Goal: Task Accomplishment & Management: Use online tool/utility

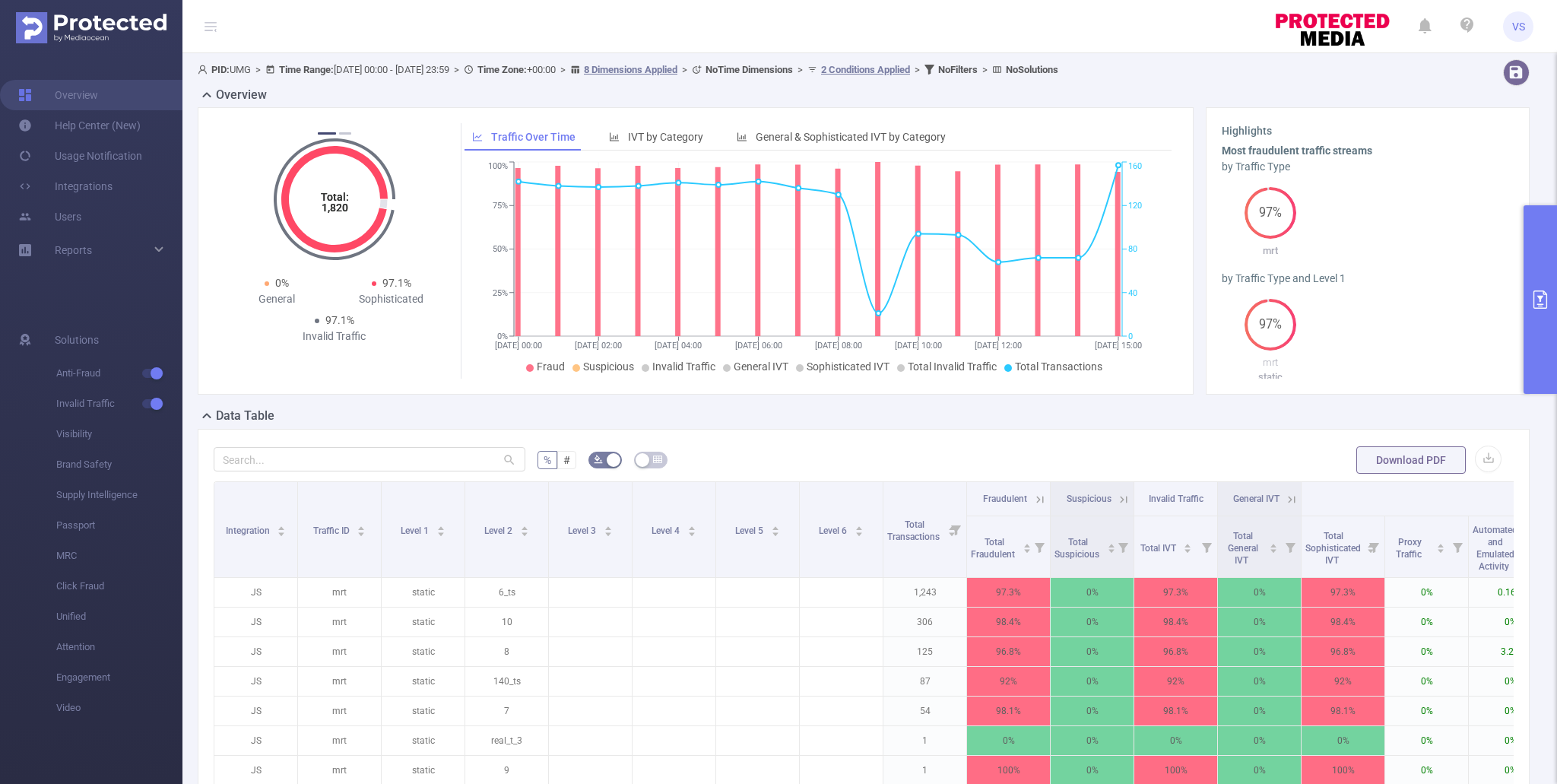
scroll to position [0, 544]
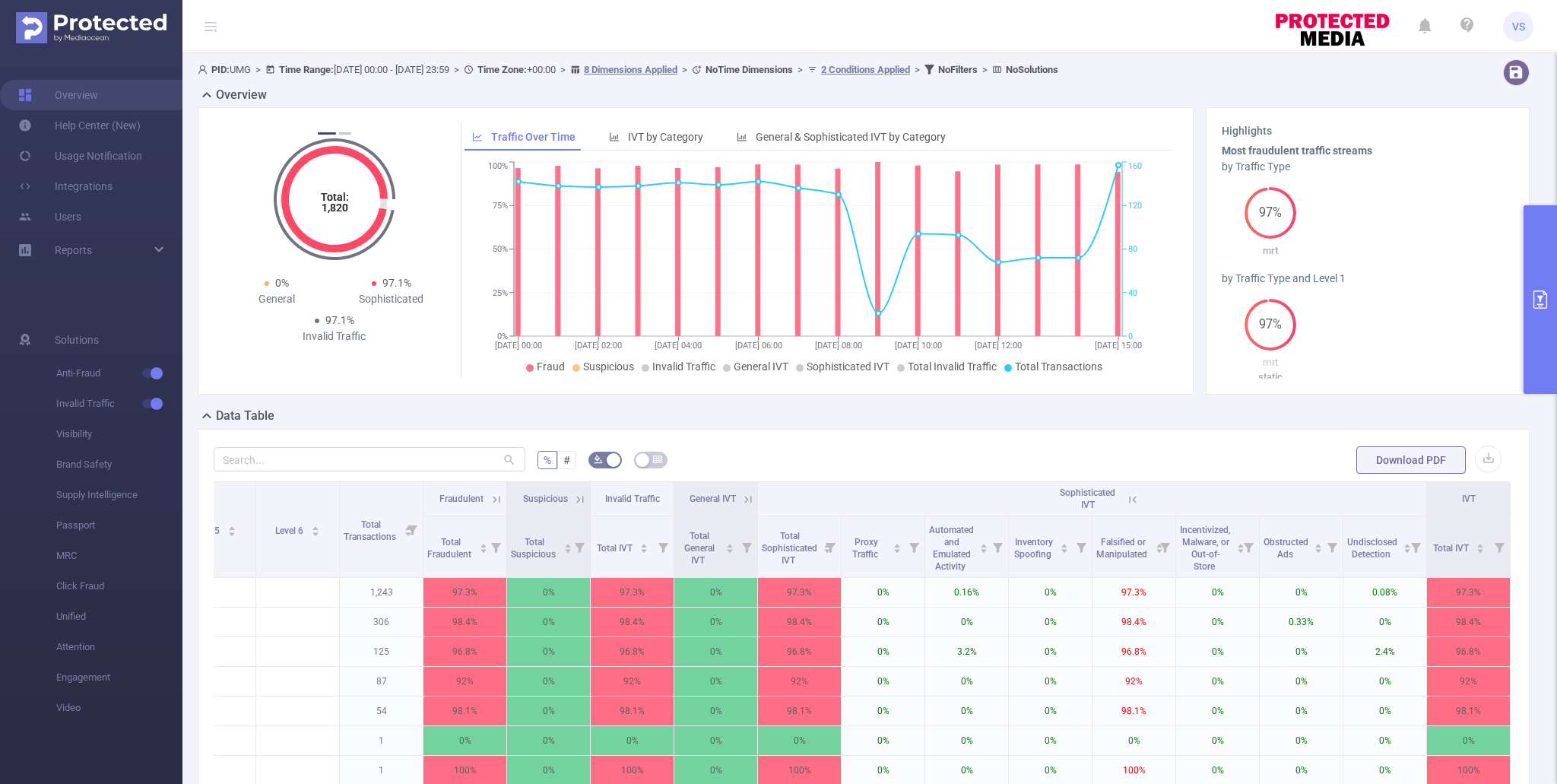
click at [1539, 321] on button "primary" at bounding box center [1541, 300] width 34 height 189
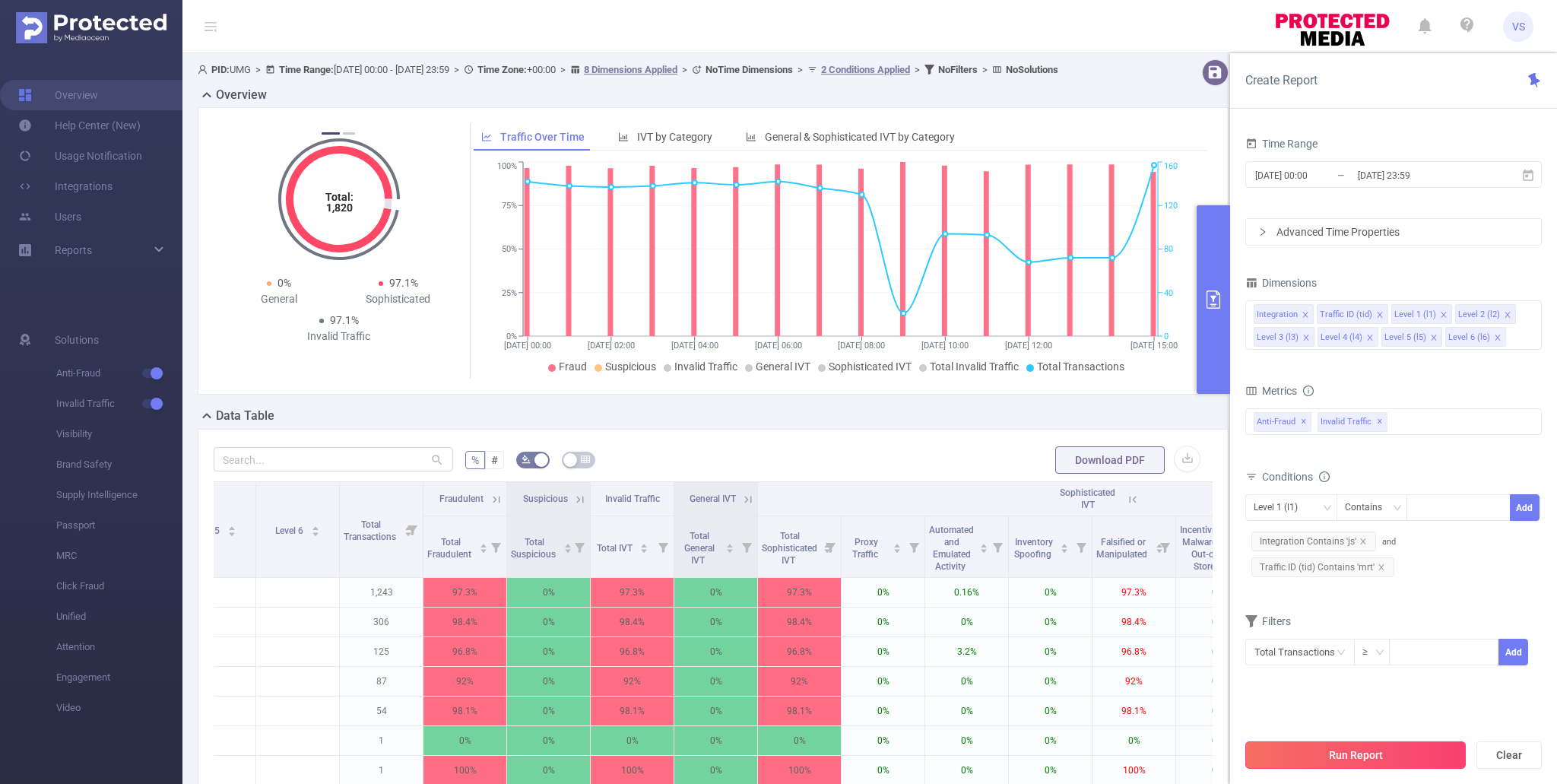
click at [1388, 753] on button "Run Report" at bounding box center [1356, 755] width 221 height 28
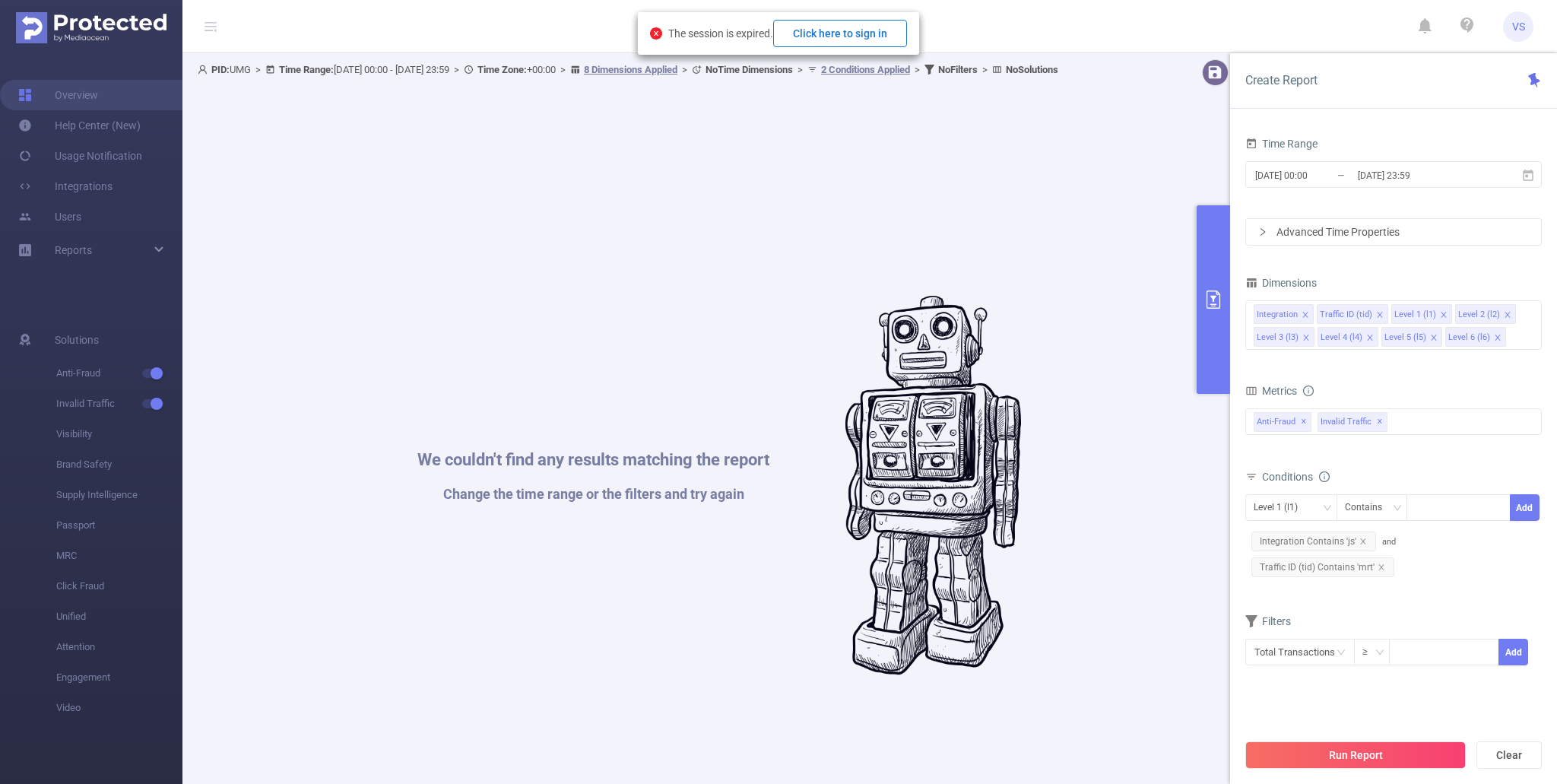
click at [871, 37] on button "Click here to sign in" at bounding box center [840, 33] width 134 height 28
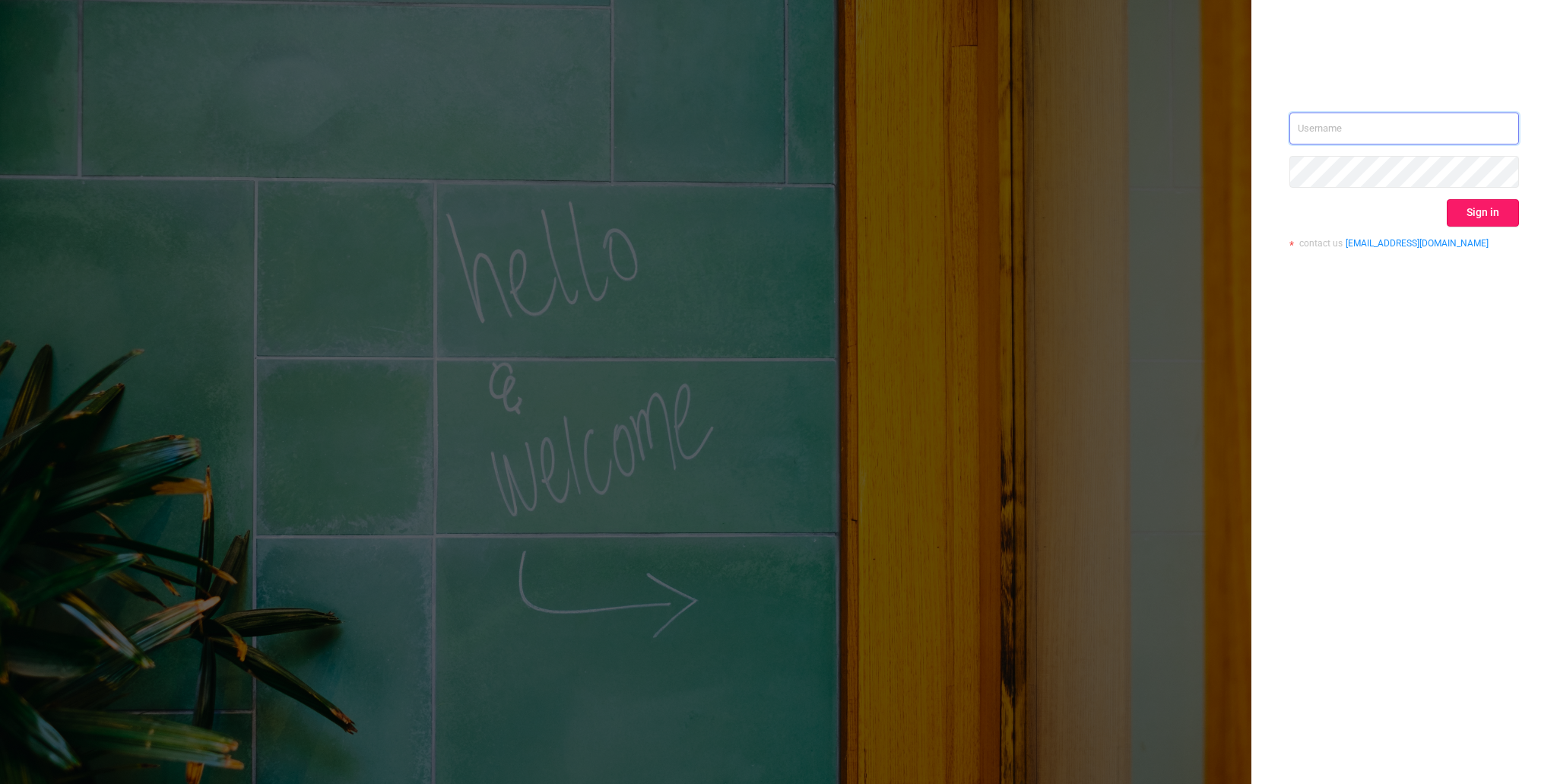
type input "[EMAIL_ADDRESS][DOMAIN_NAME]"
click at [1473, 209] on button "Sign in" at bounding box center [1483, 213] width 72 height 28
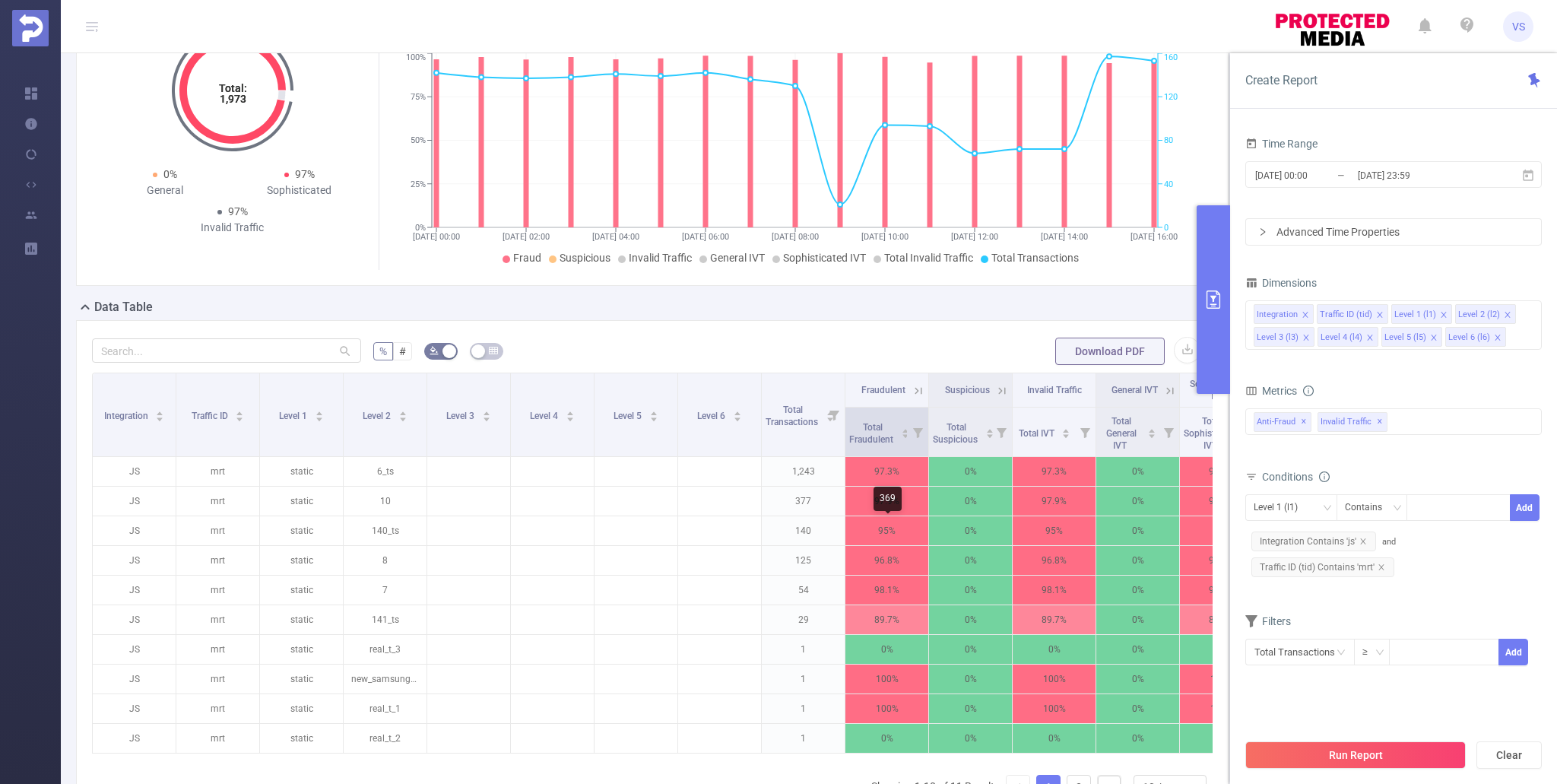
scroll to position [123, 0]
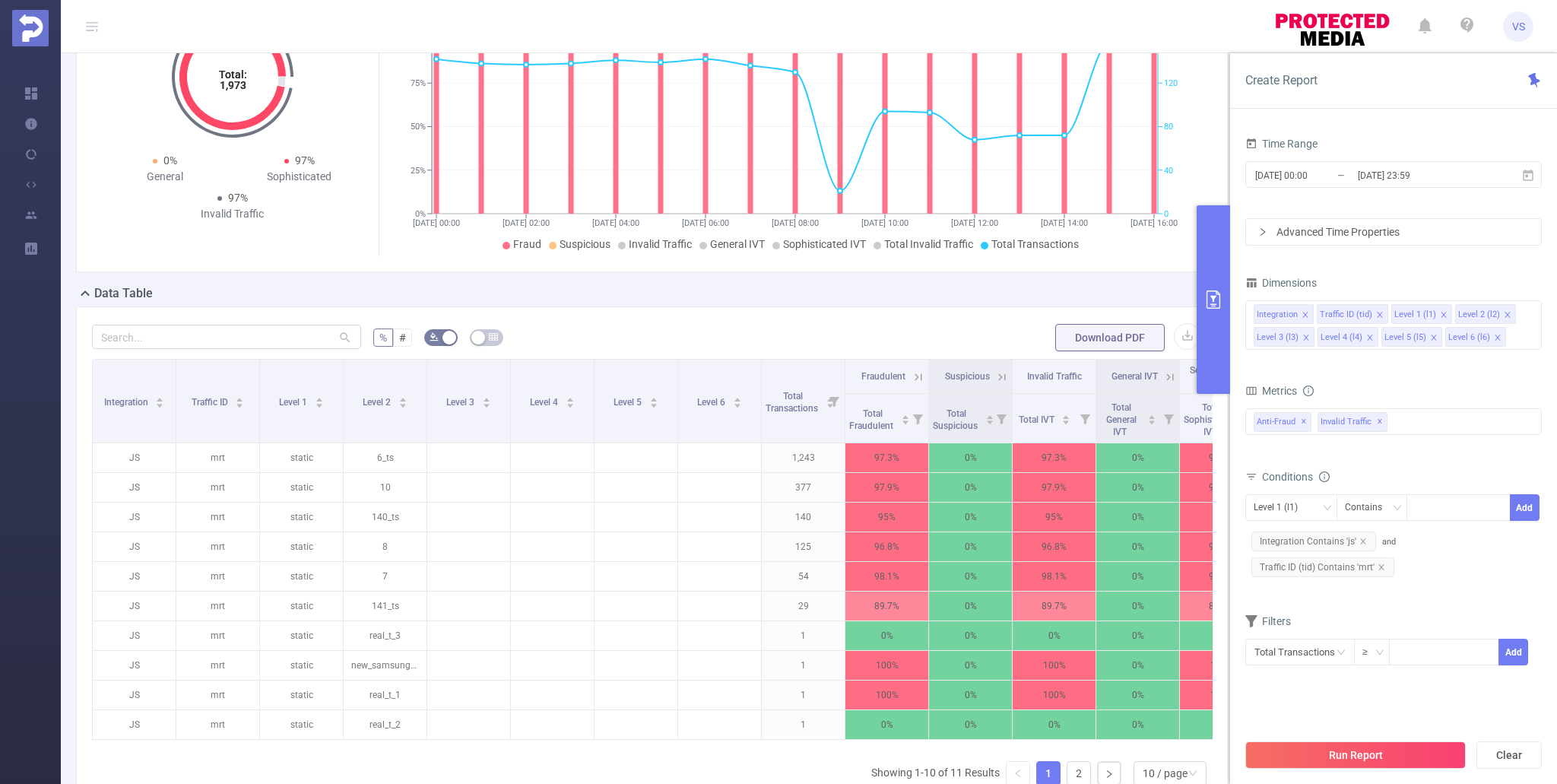
click at [1122, 381] on div "General IVT" at bounding box center [1134, 376] width 49 height 12
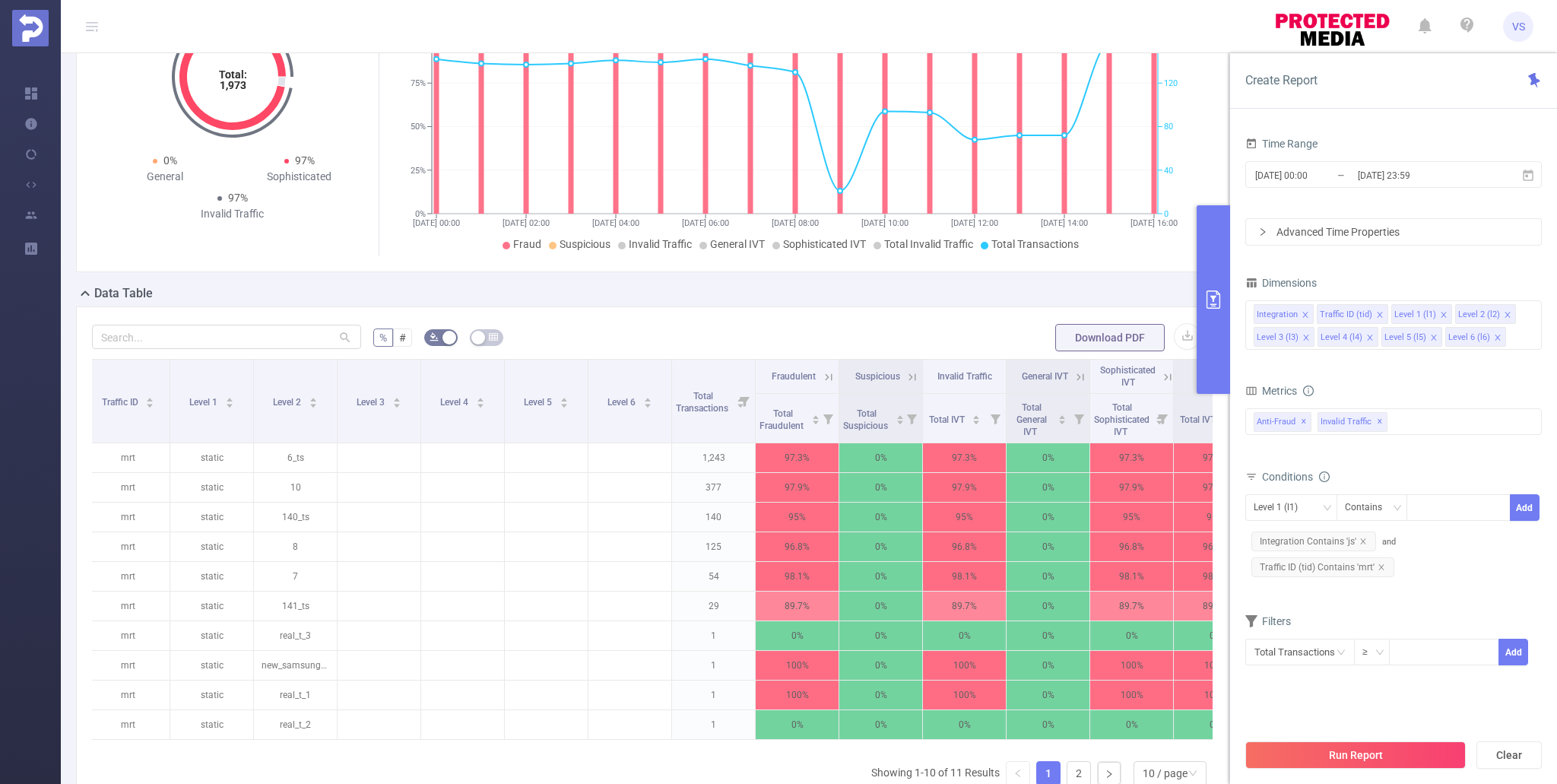
scroll to position [0, 138]
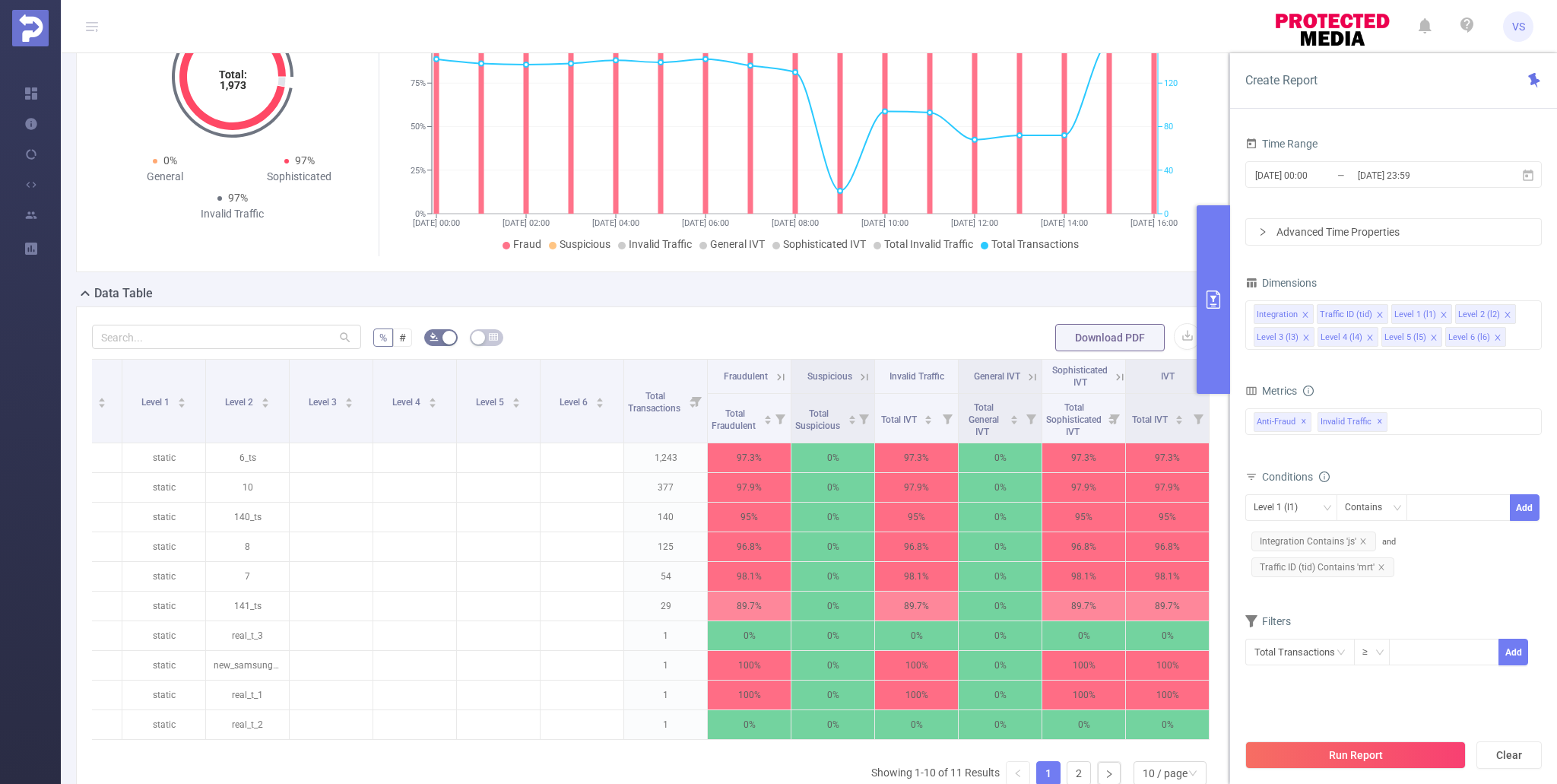
click at [1112, 374] on icon at bounding box center [1117, 376] width 19 height 15
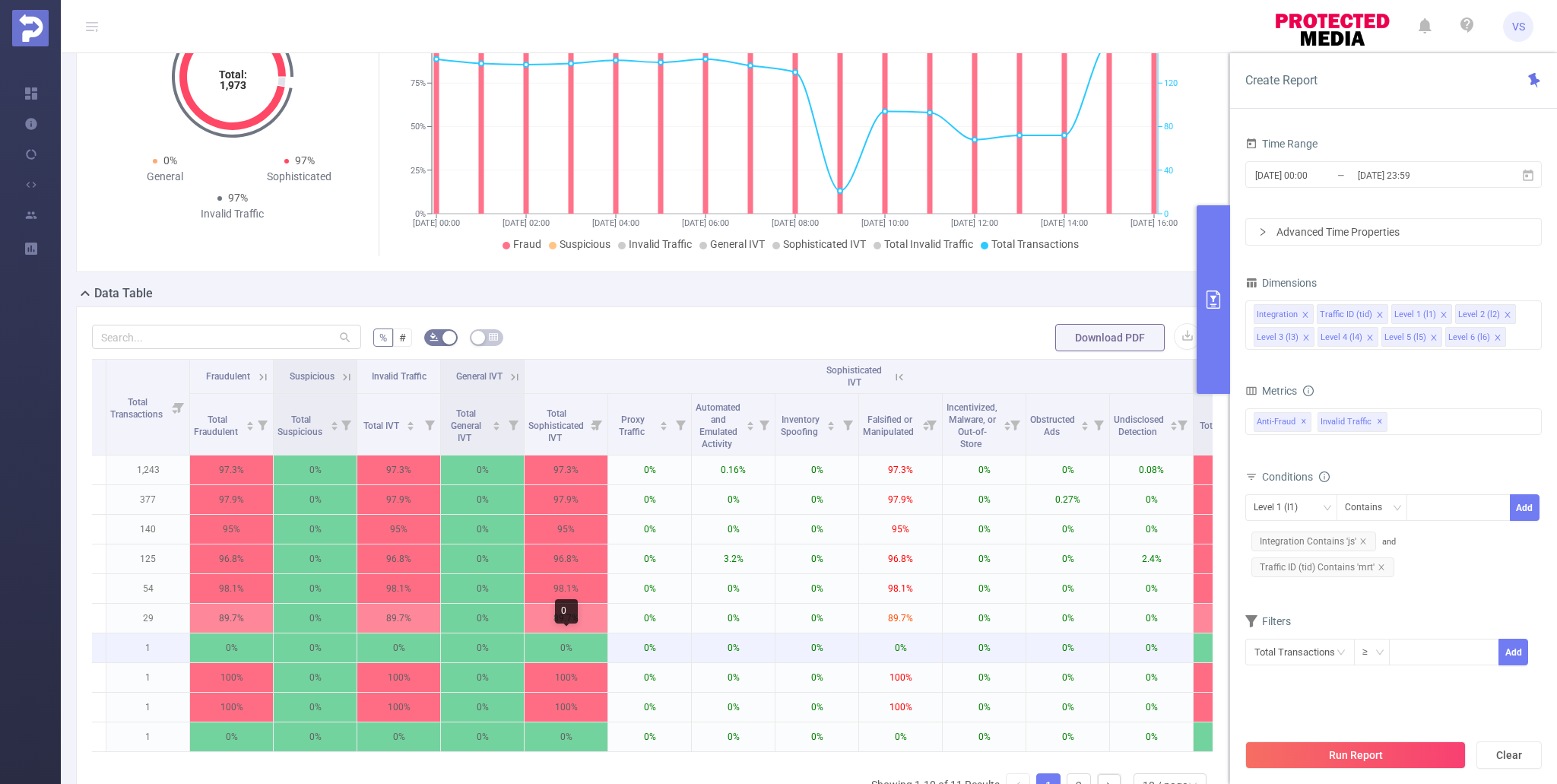
scroll to position [0, 723]
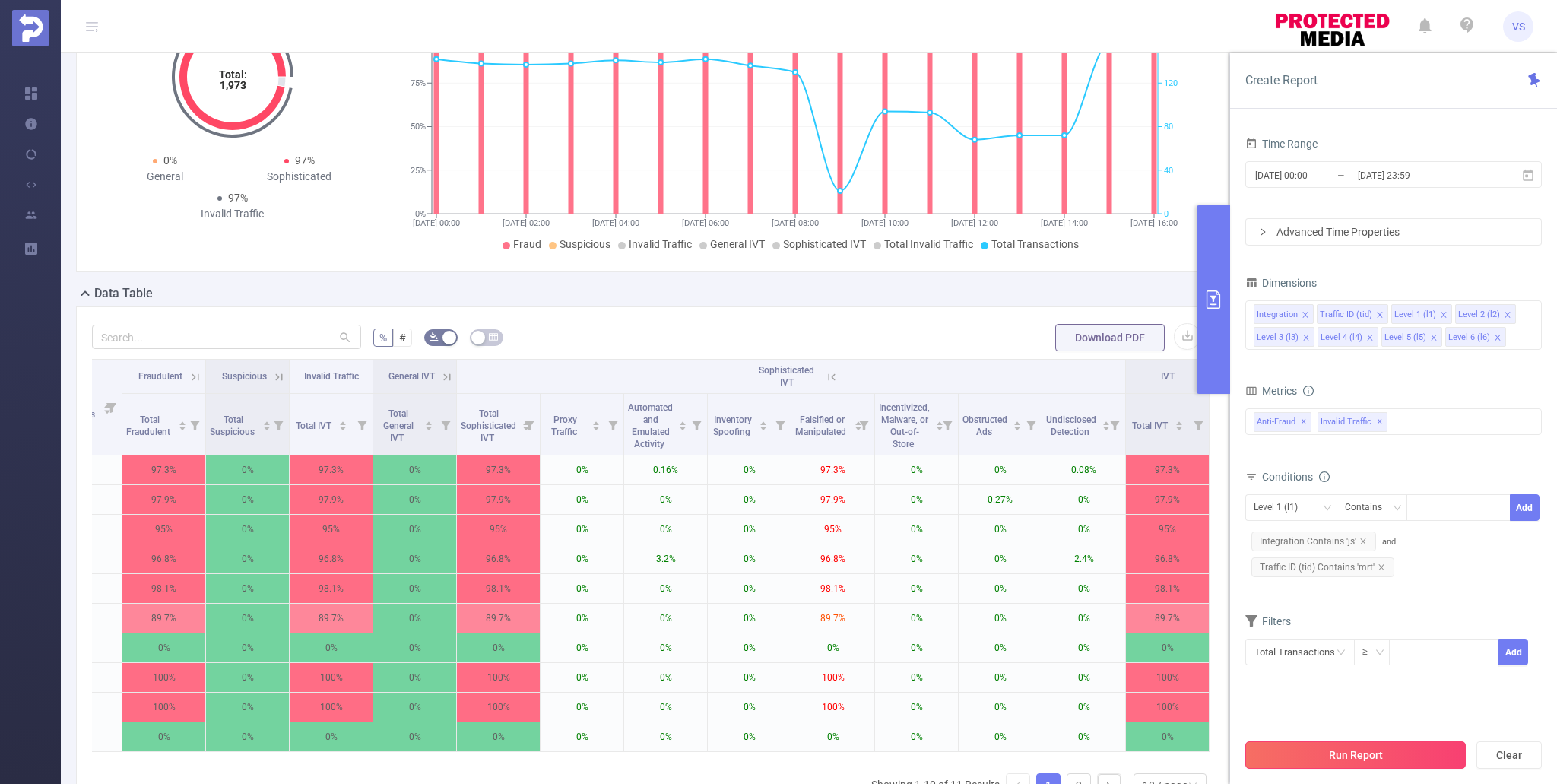
click at [1355, 748] on button "Run Report" at bounding box center [1356, 755] width 221 height 28
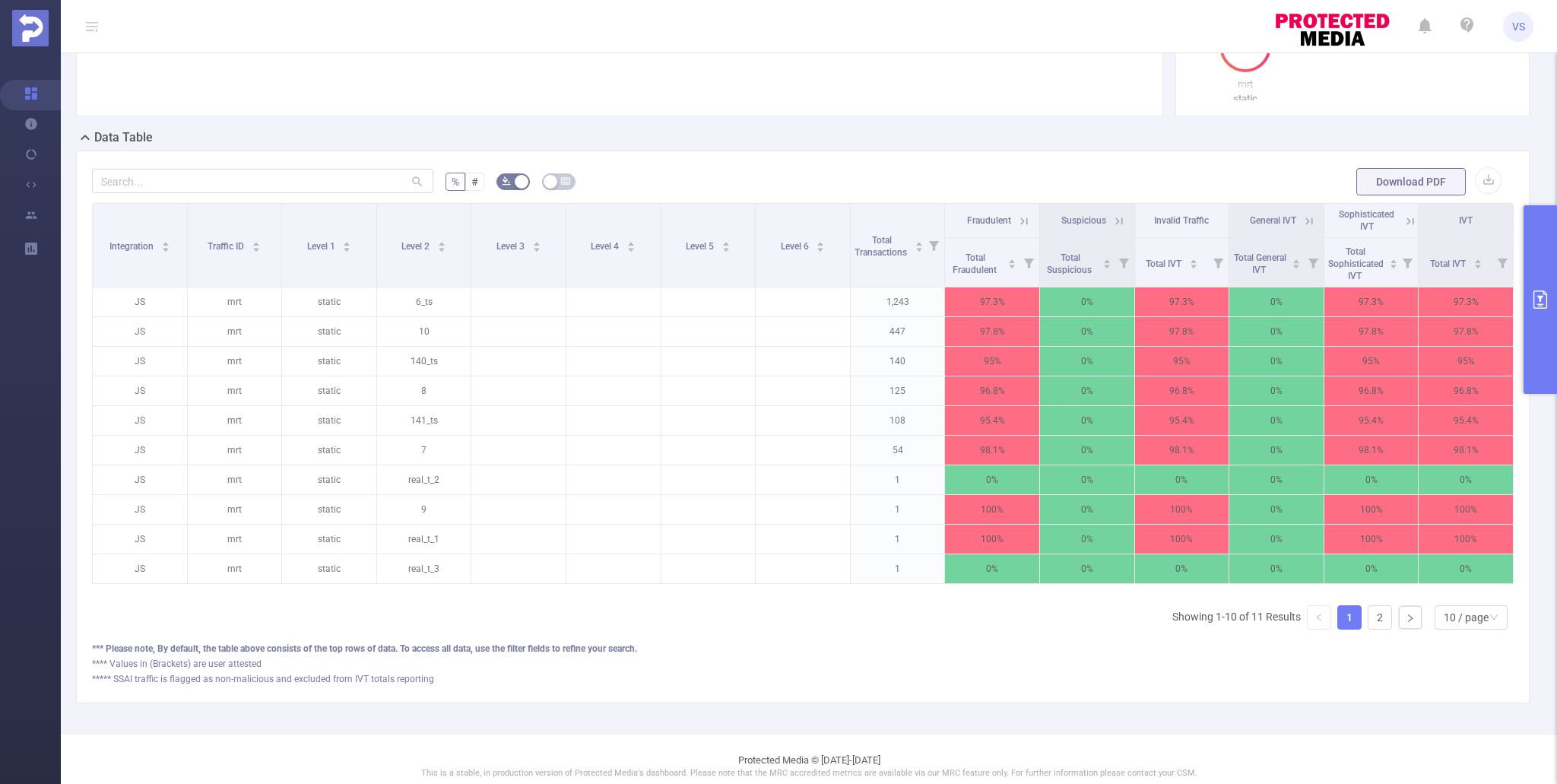
scroll to position [292, 0]
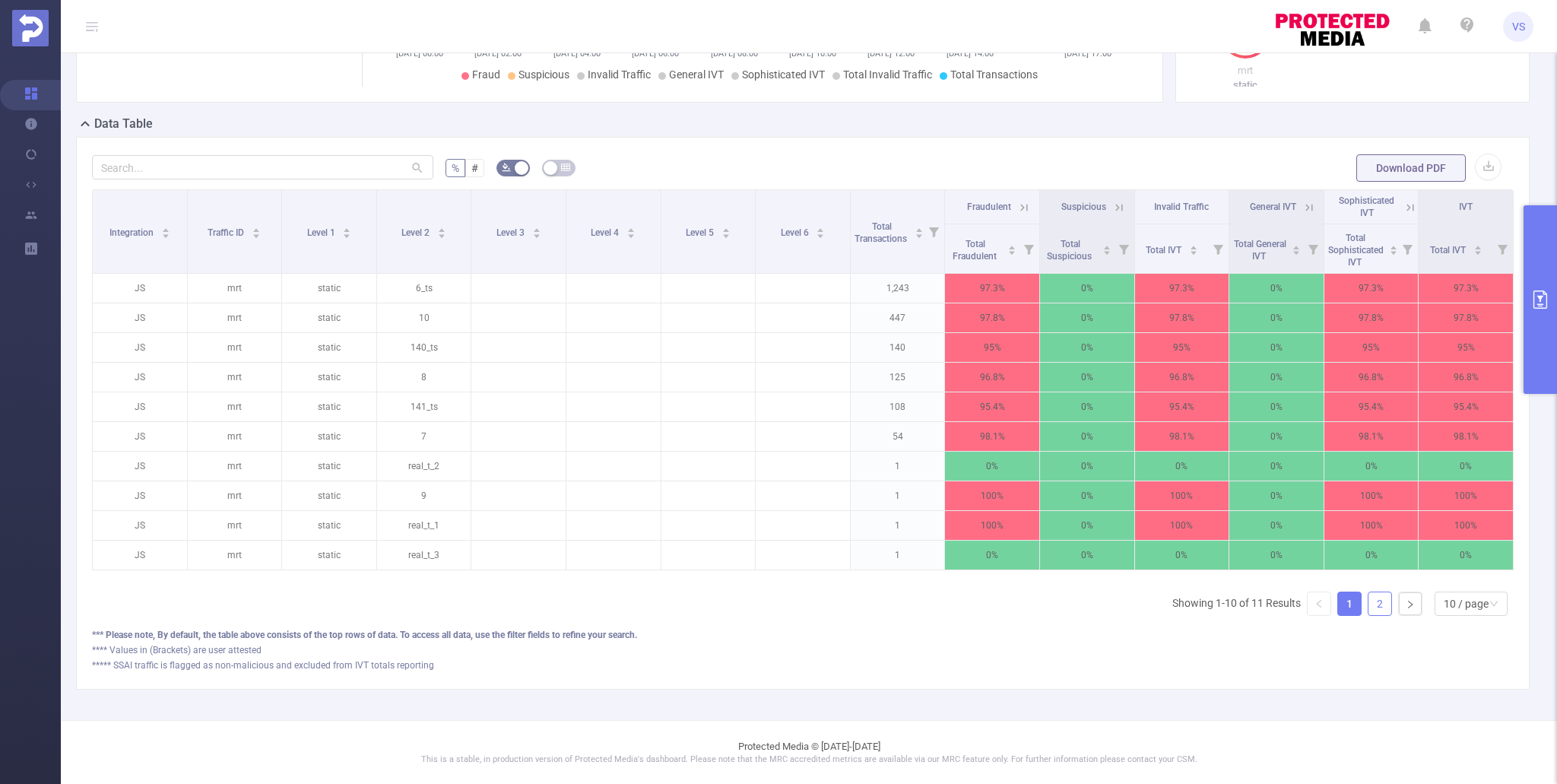
click at [1387, 610] on link "2" at bounding box center [1381, 603] width 23 height 23
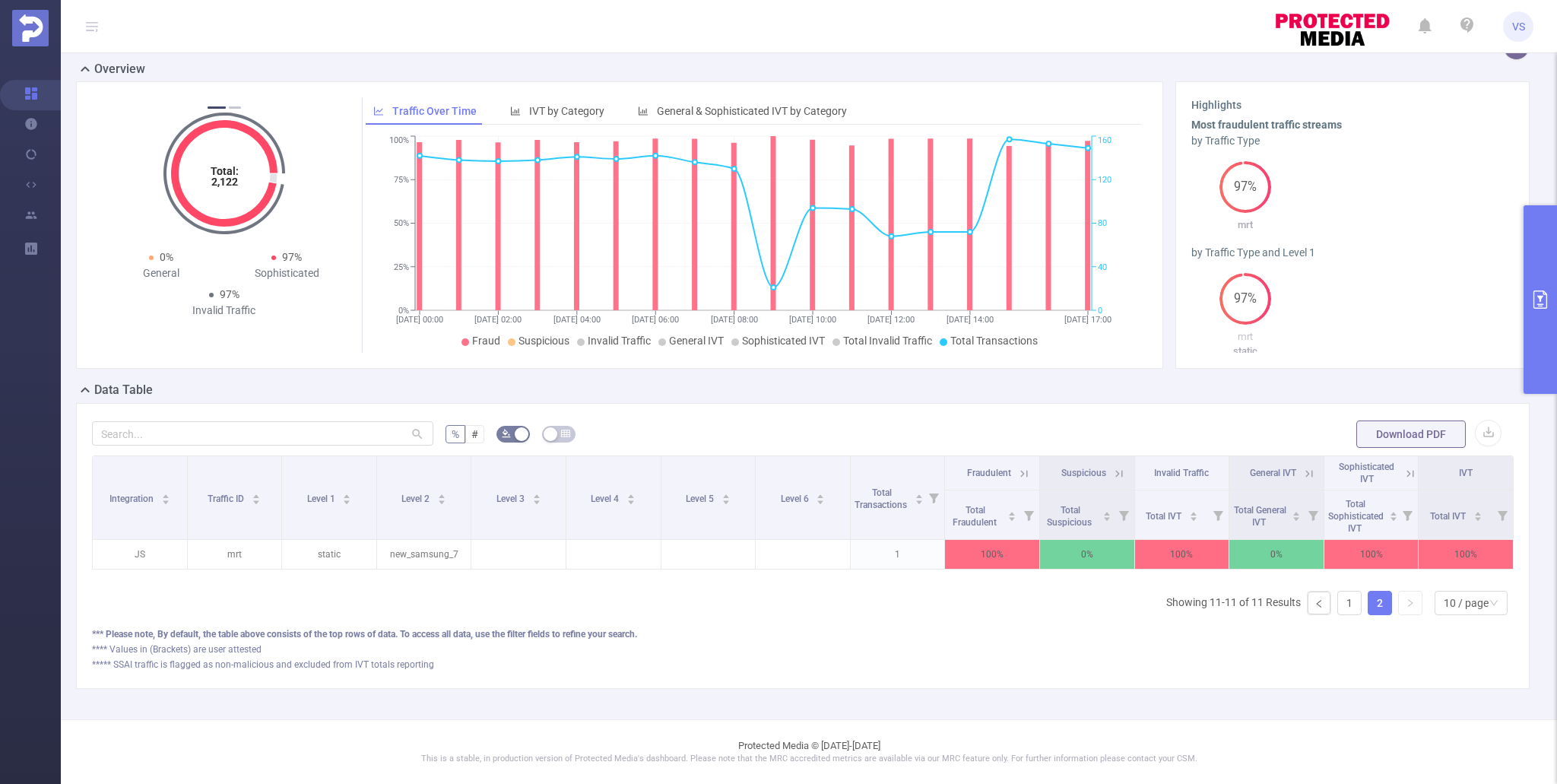
scroll to position [25, 0]
click at [1345, 608] on link "1" at bounding box center [1350, 603] width 23 height 23
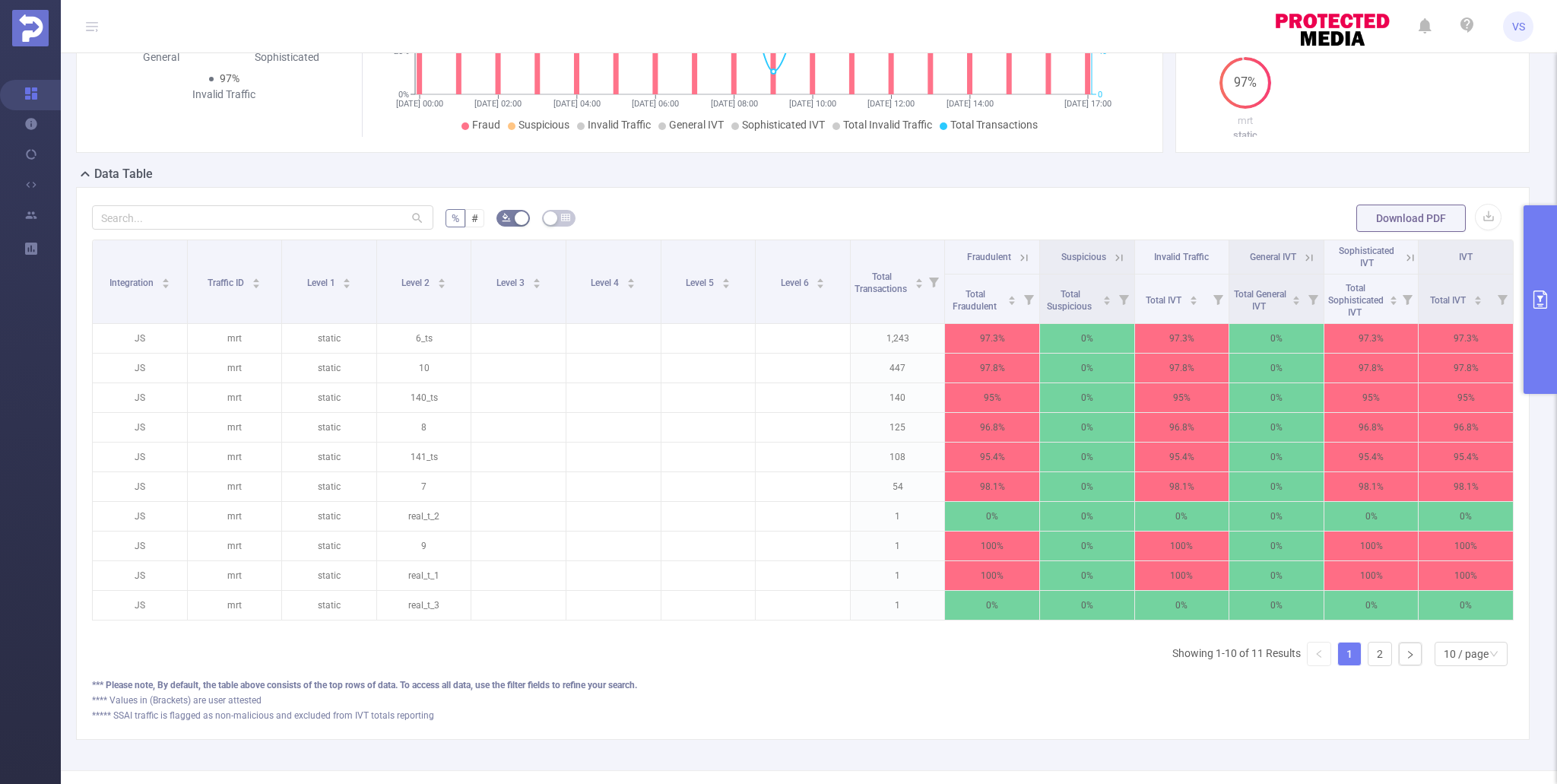
scroll to position [244, 0]
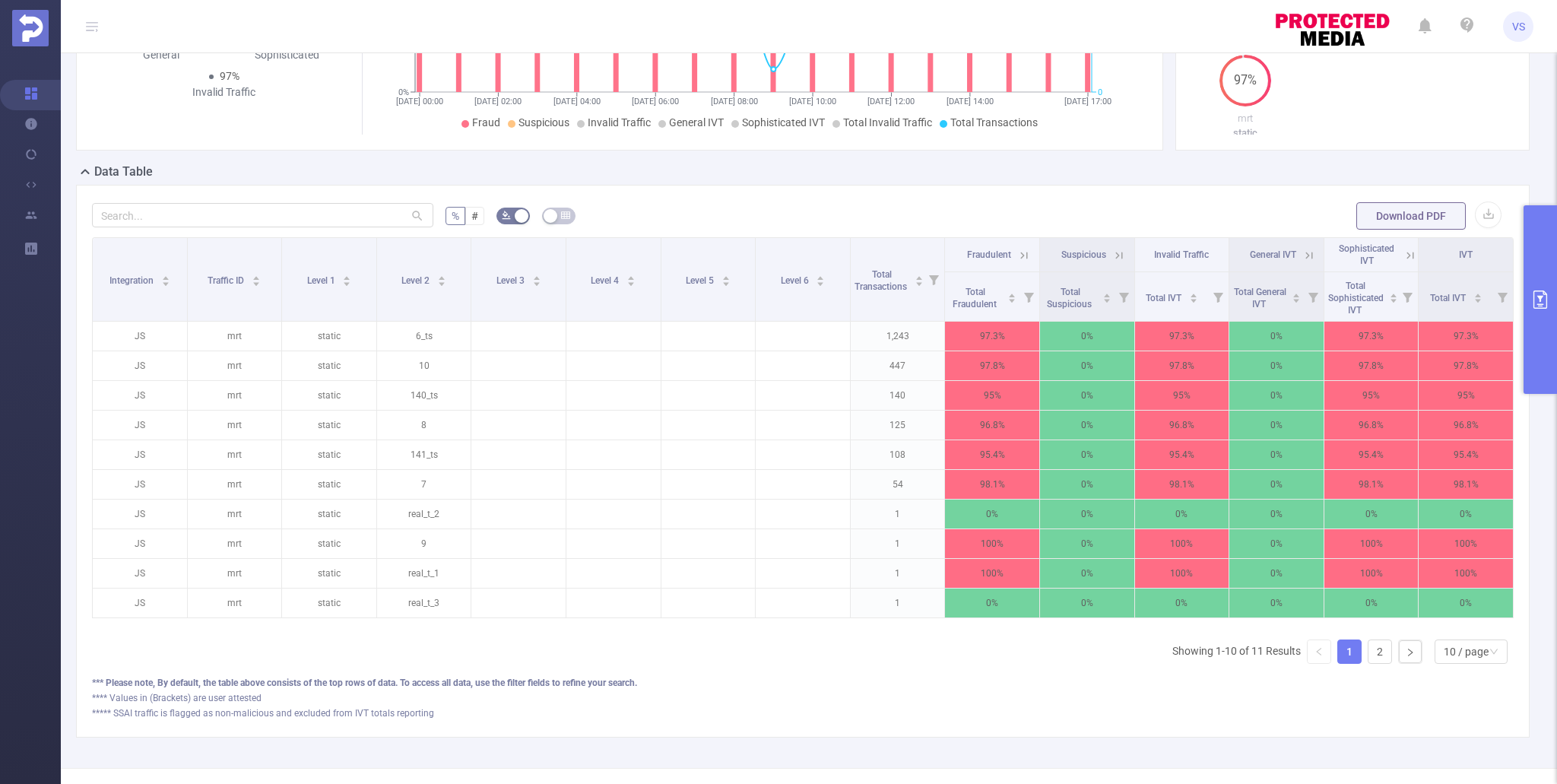
click at [1411, 254] on icon at bounding box center [1410, 255] width 13 height 13
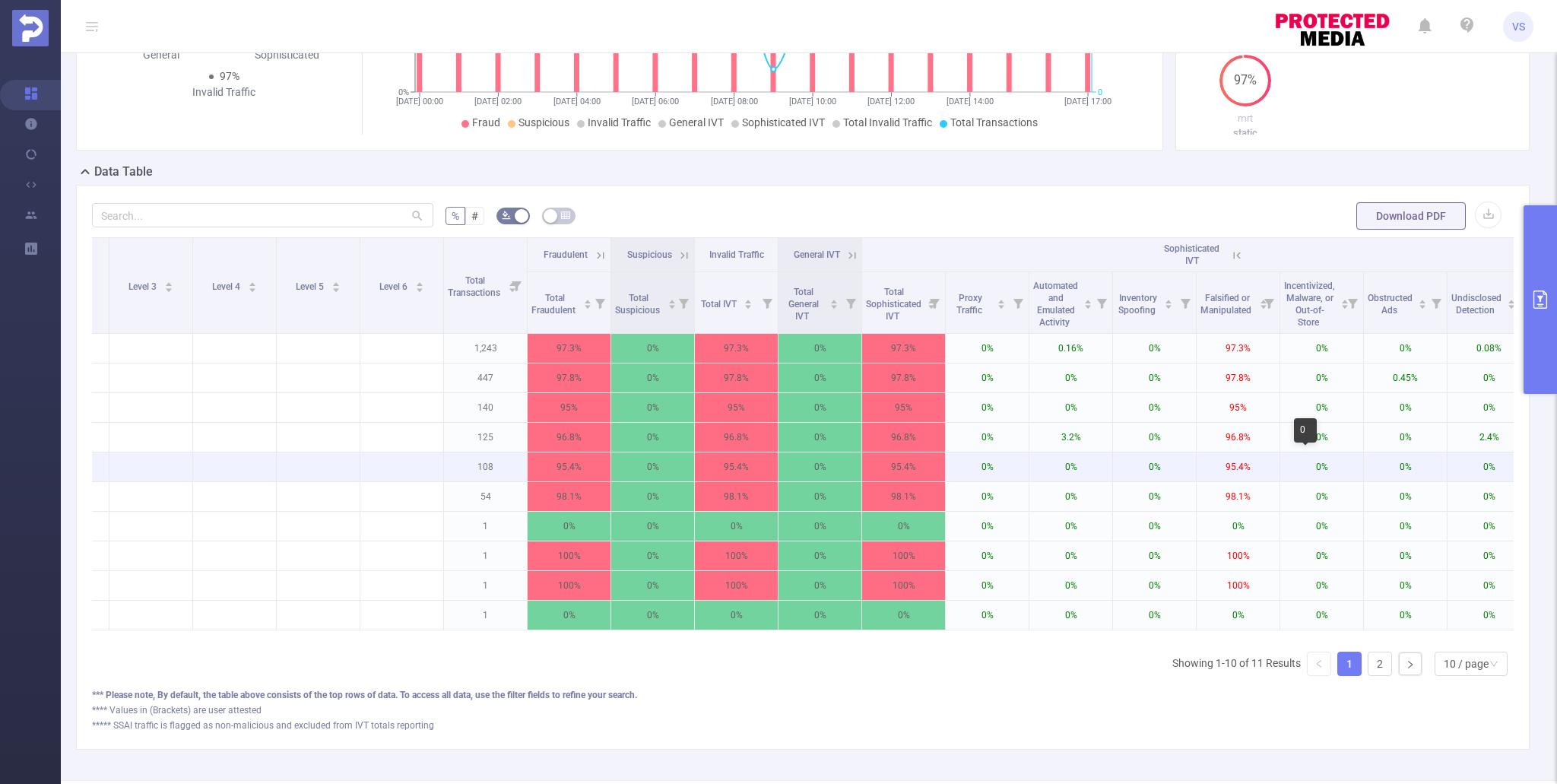
scroll to position [0, 422]
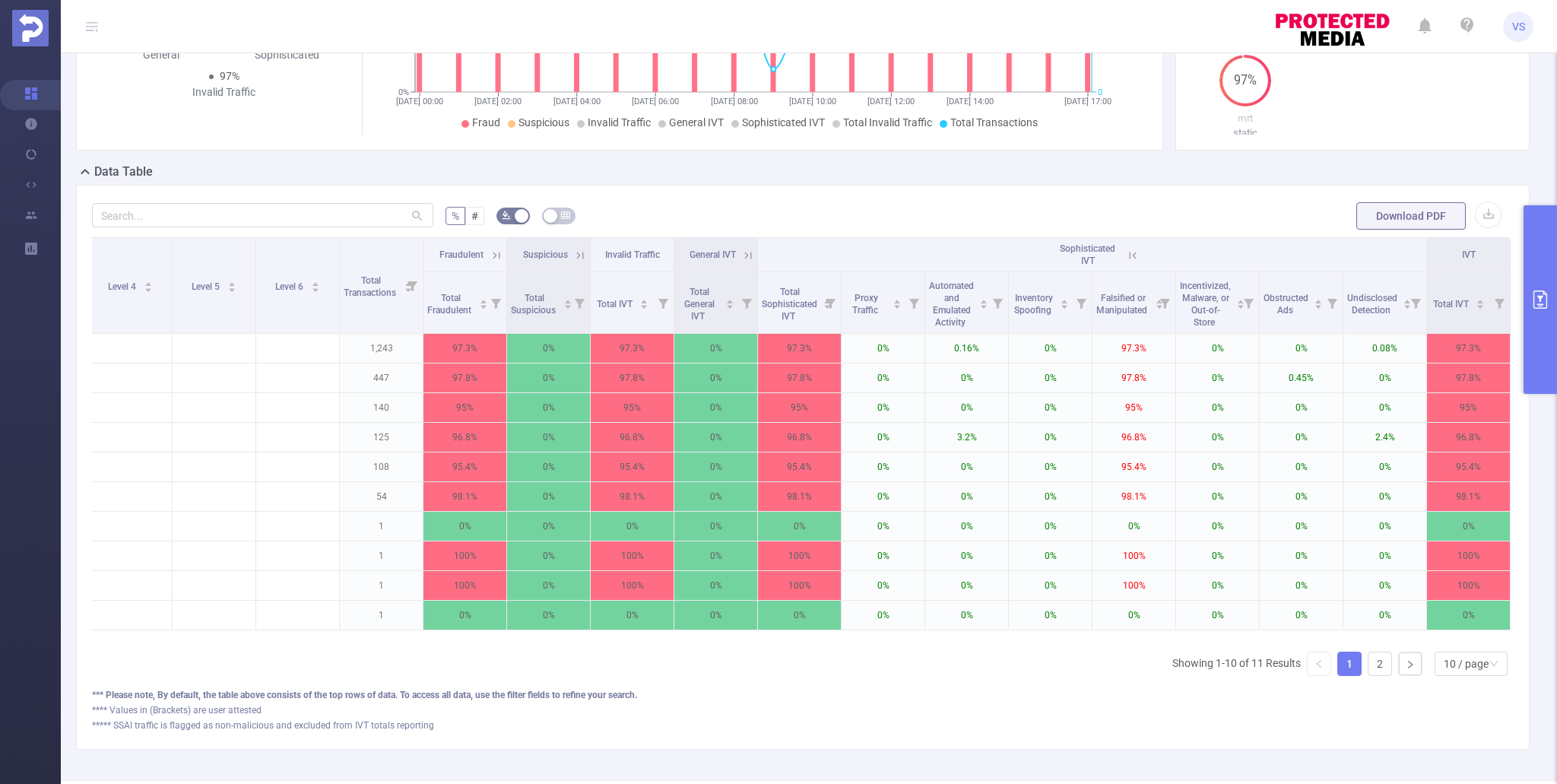
click at [1544, 305] on icon "primary" at bounding box center [1540, 299] width 19 height 19
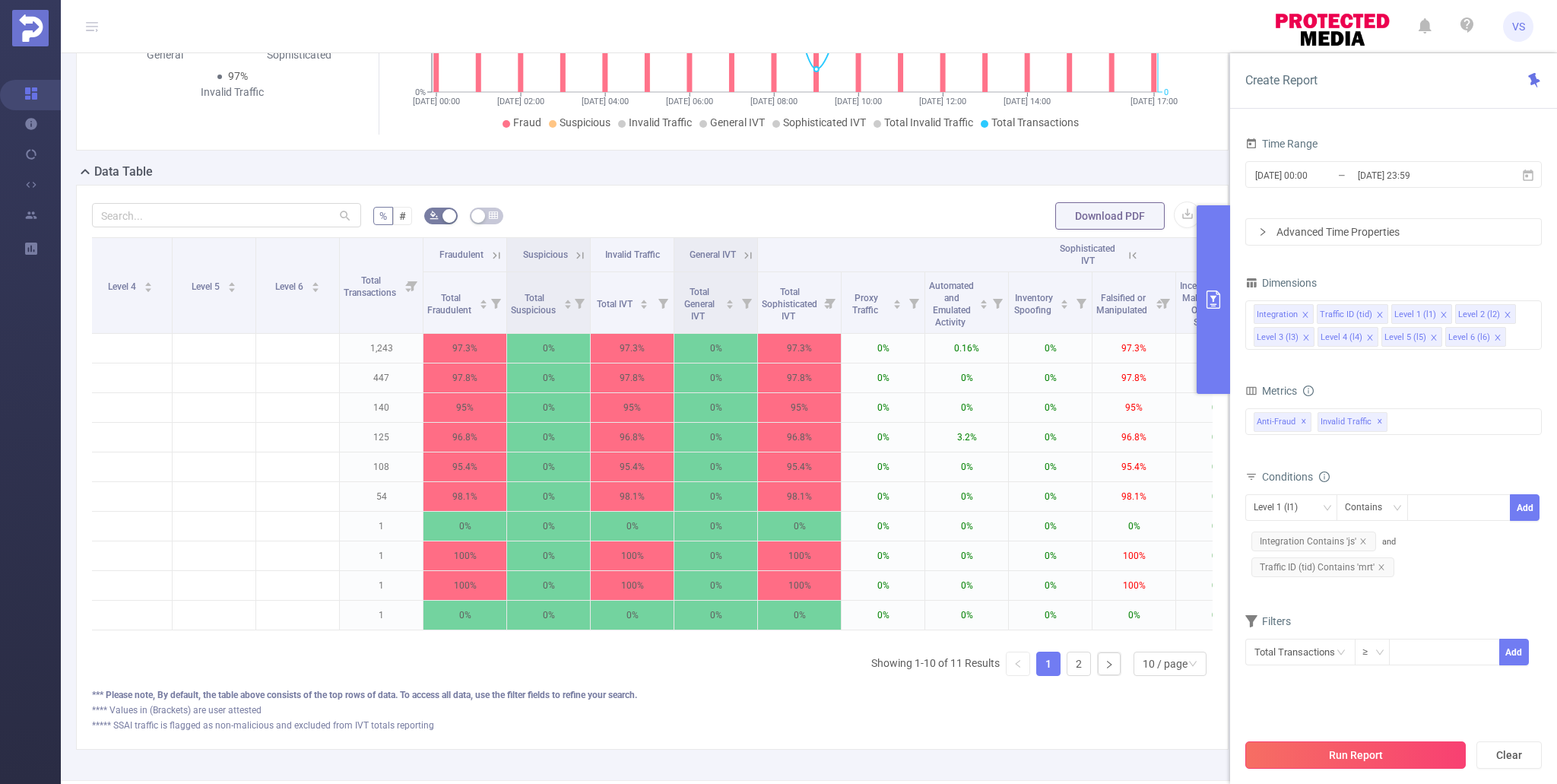
click at [1342, 748] on button "Run Report" at bounding box center [1356, 755] width 221 height 28
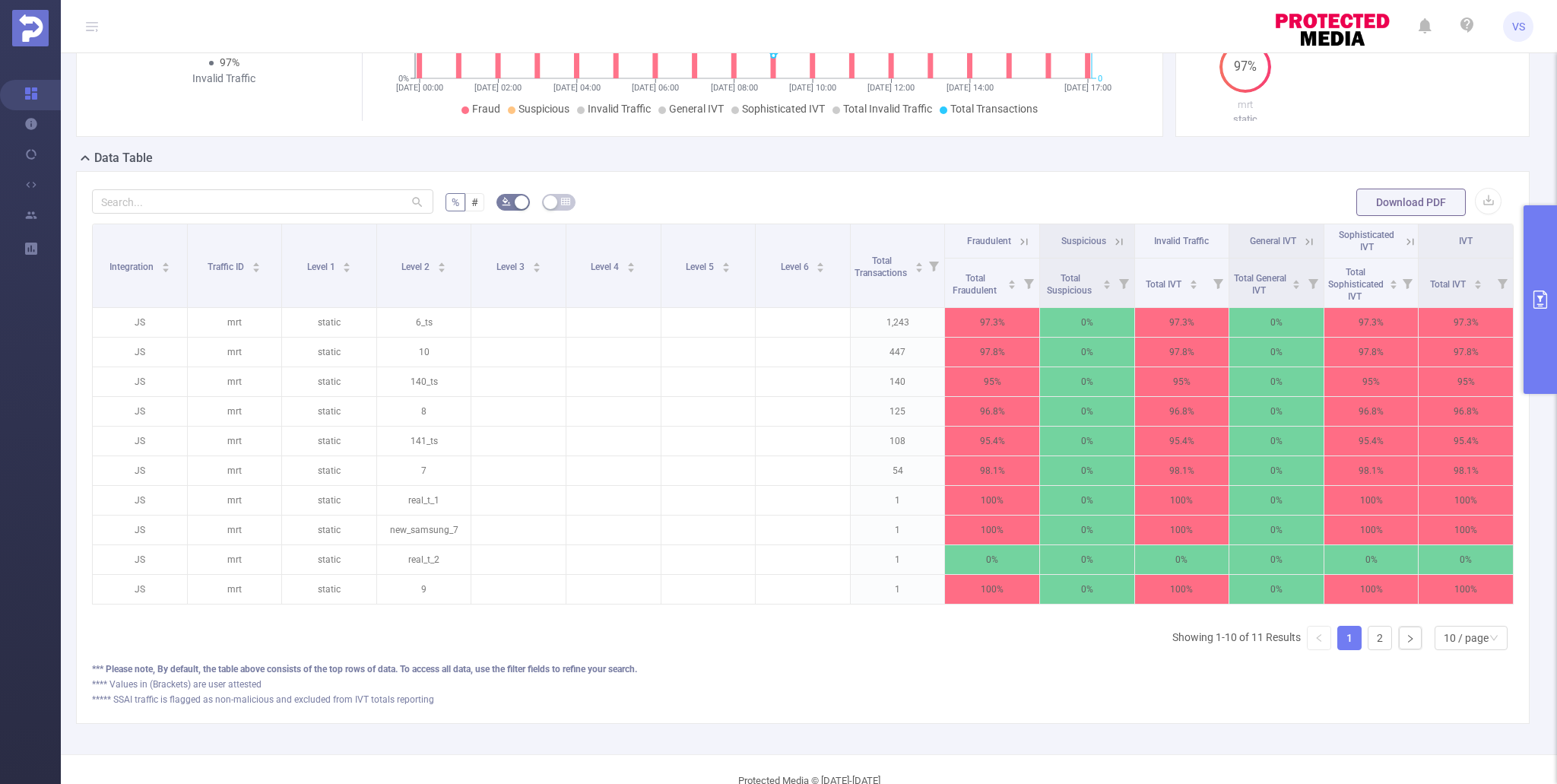
scroll to position [0, 3]
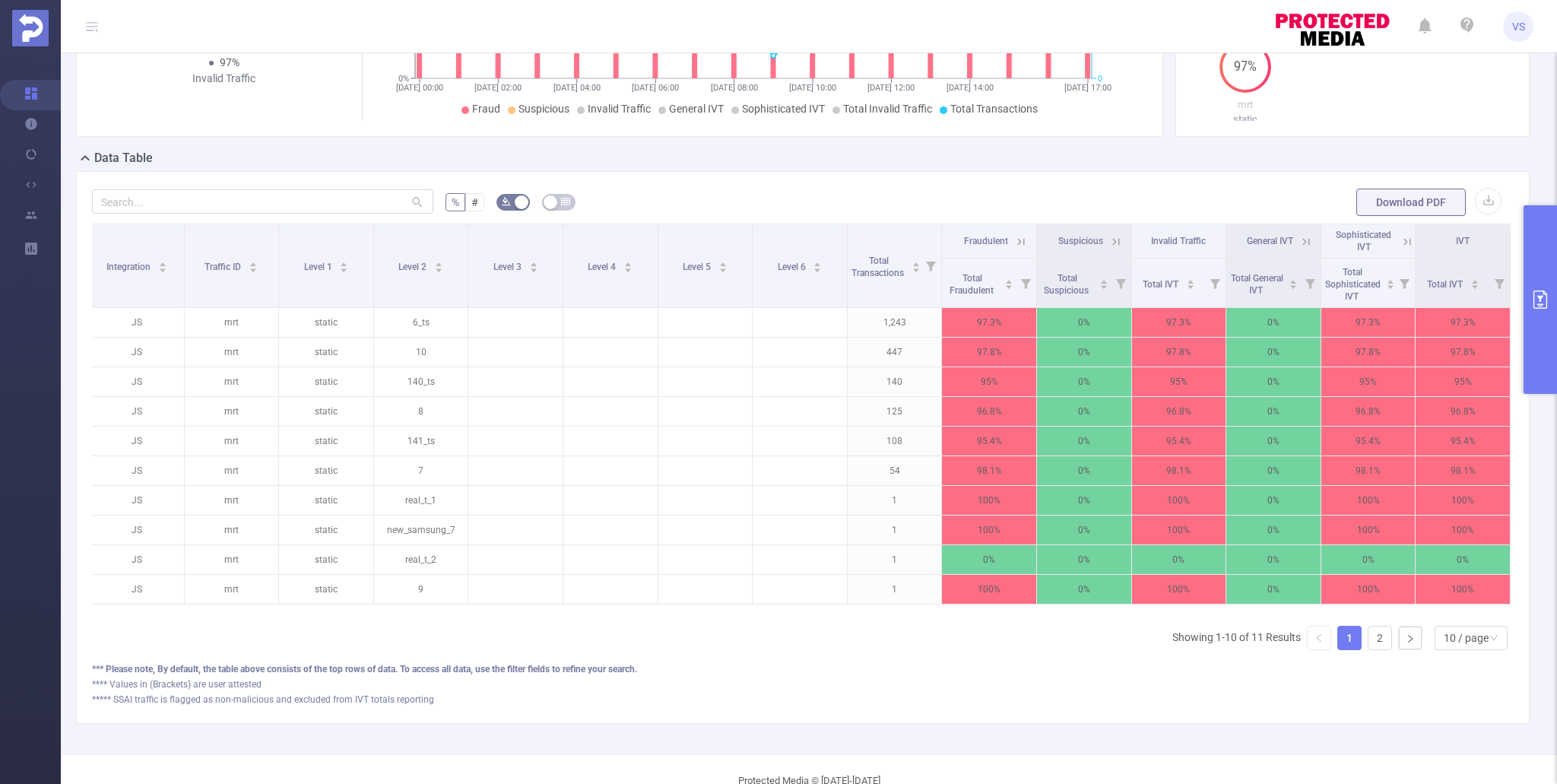
click at [1529, 353] on button "primary" at bounding box center [1541, 300] width 34 height 189
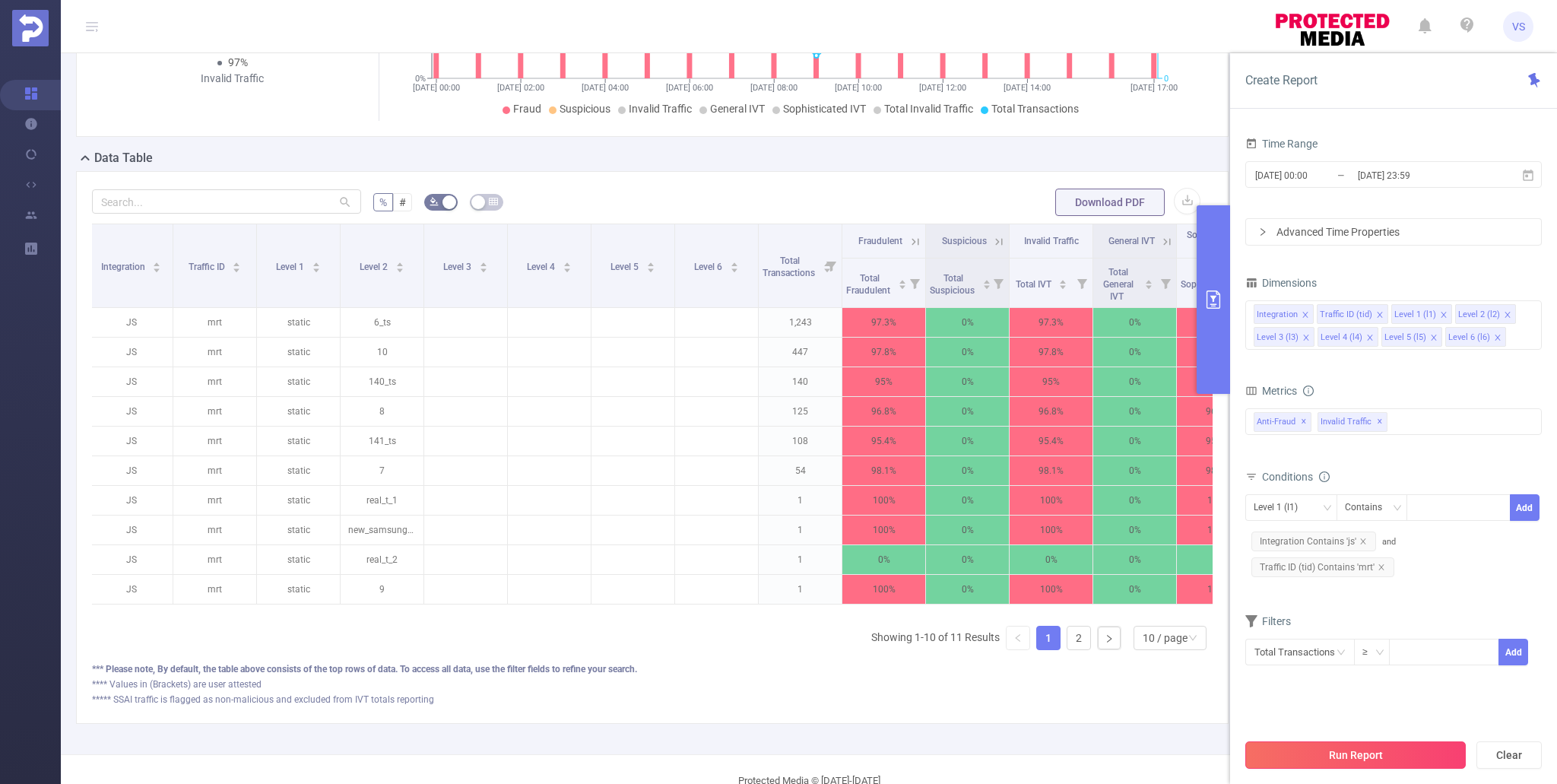
click at [1417, 768] on button "Run Report" at bounding box center [1356, 755] width 221 height 28
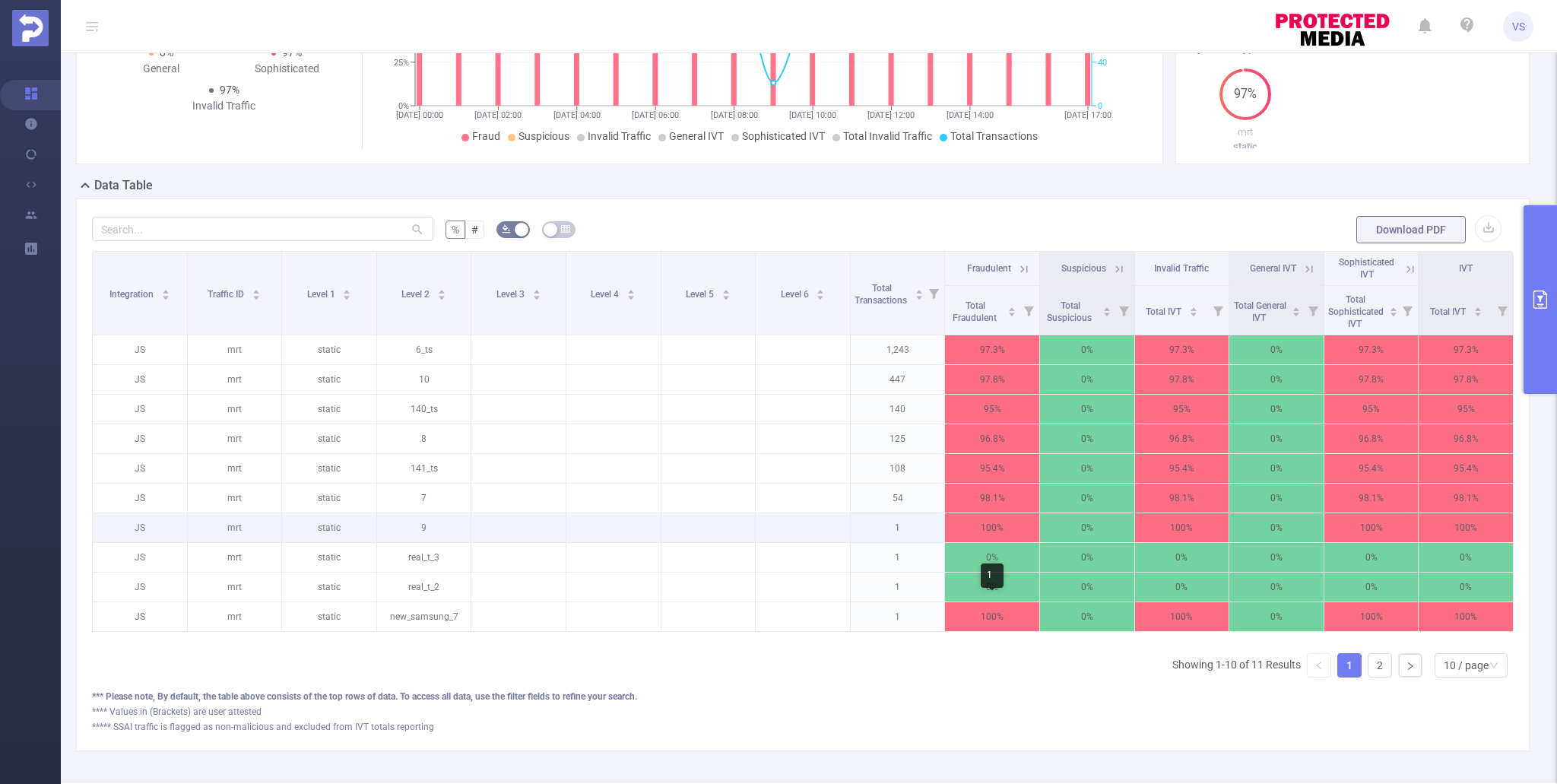
scroll to position [239, 0]
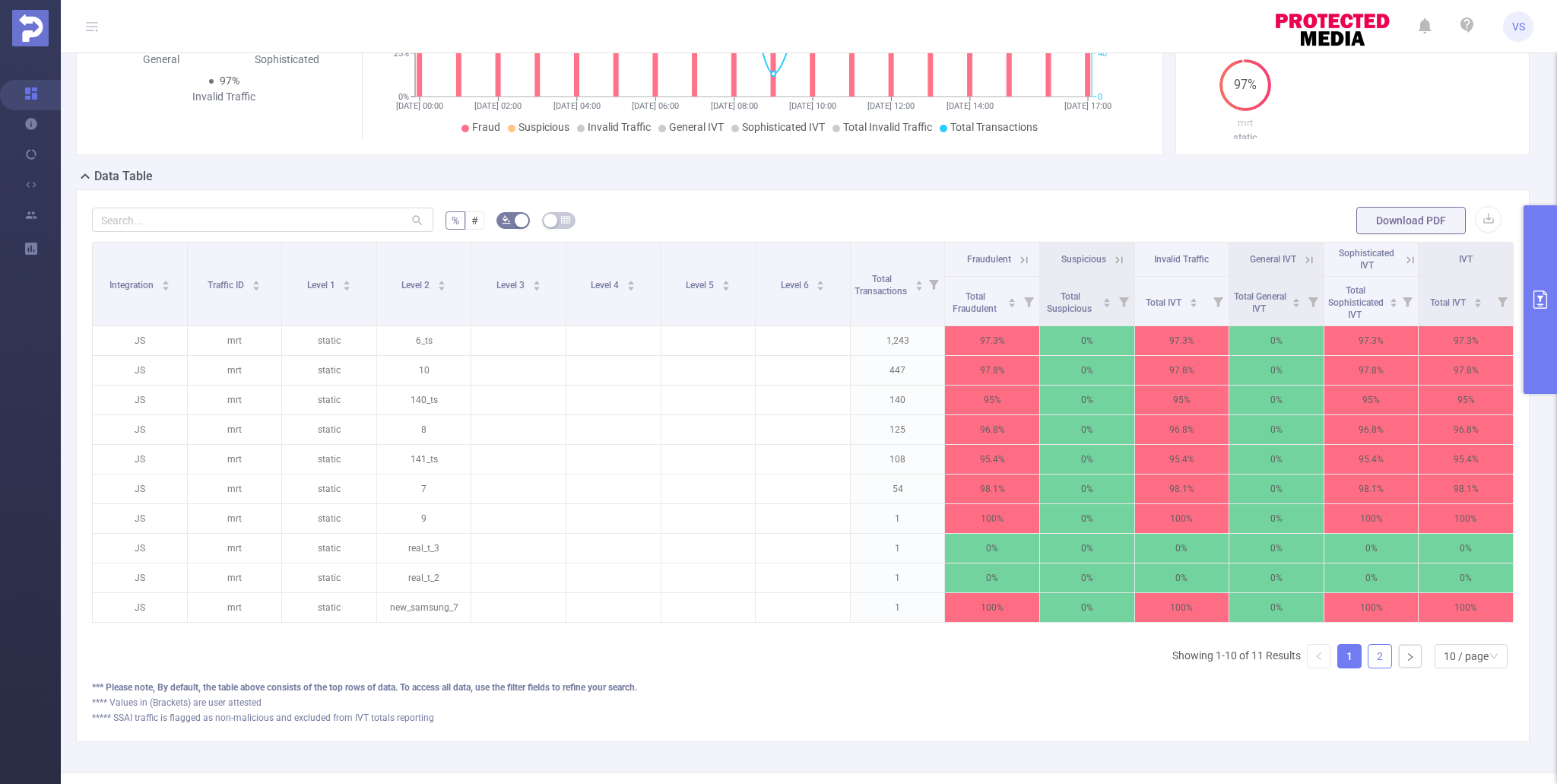
click at [1389, 650] on link "2" at bounding box center [1381, 656] width 23 height 23
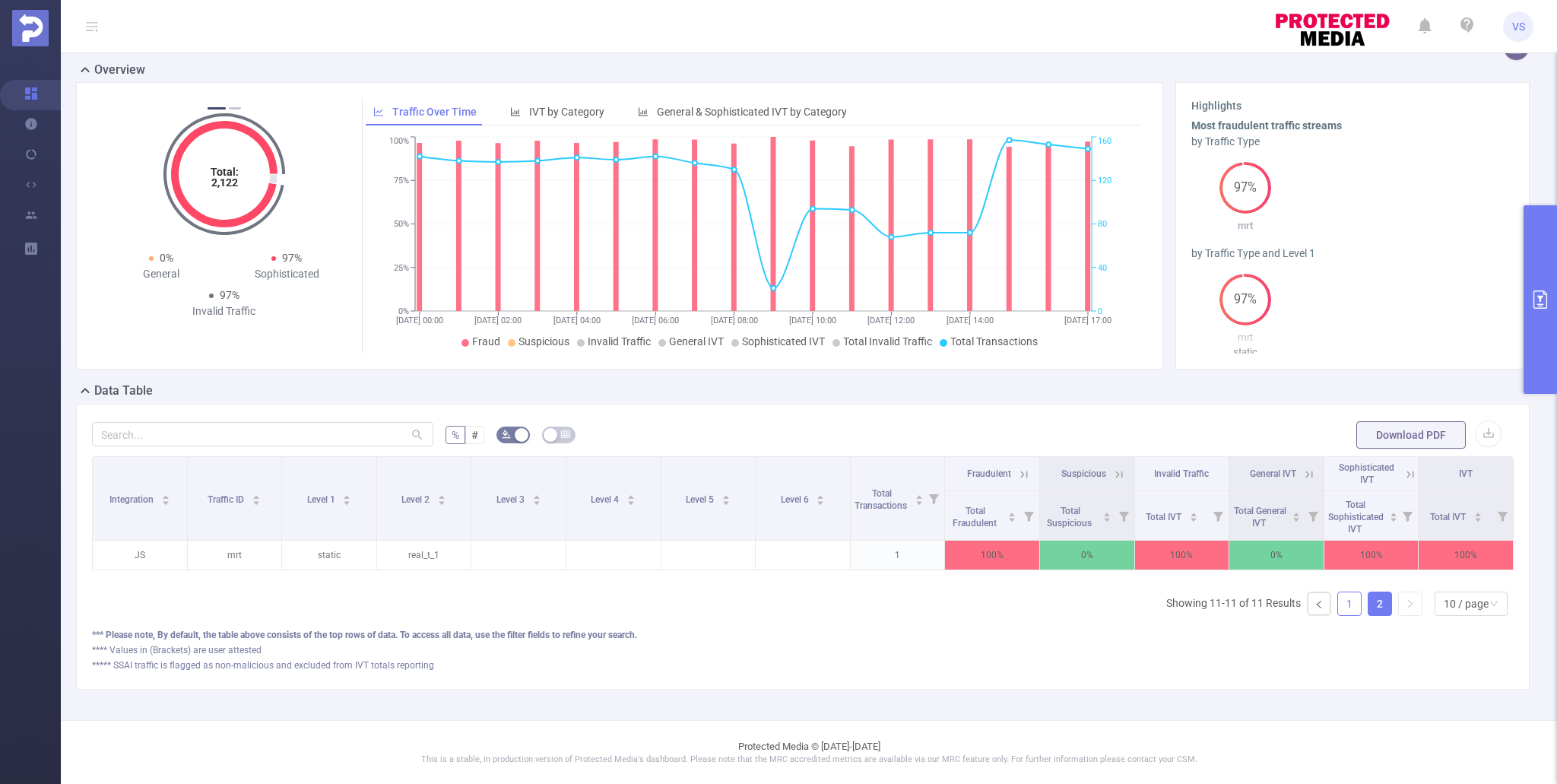
click at [1350, 602] on link "1" at bounding box center [1350, 603] width 23 height 23
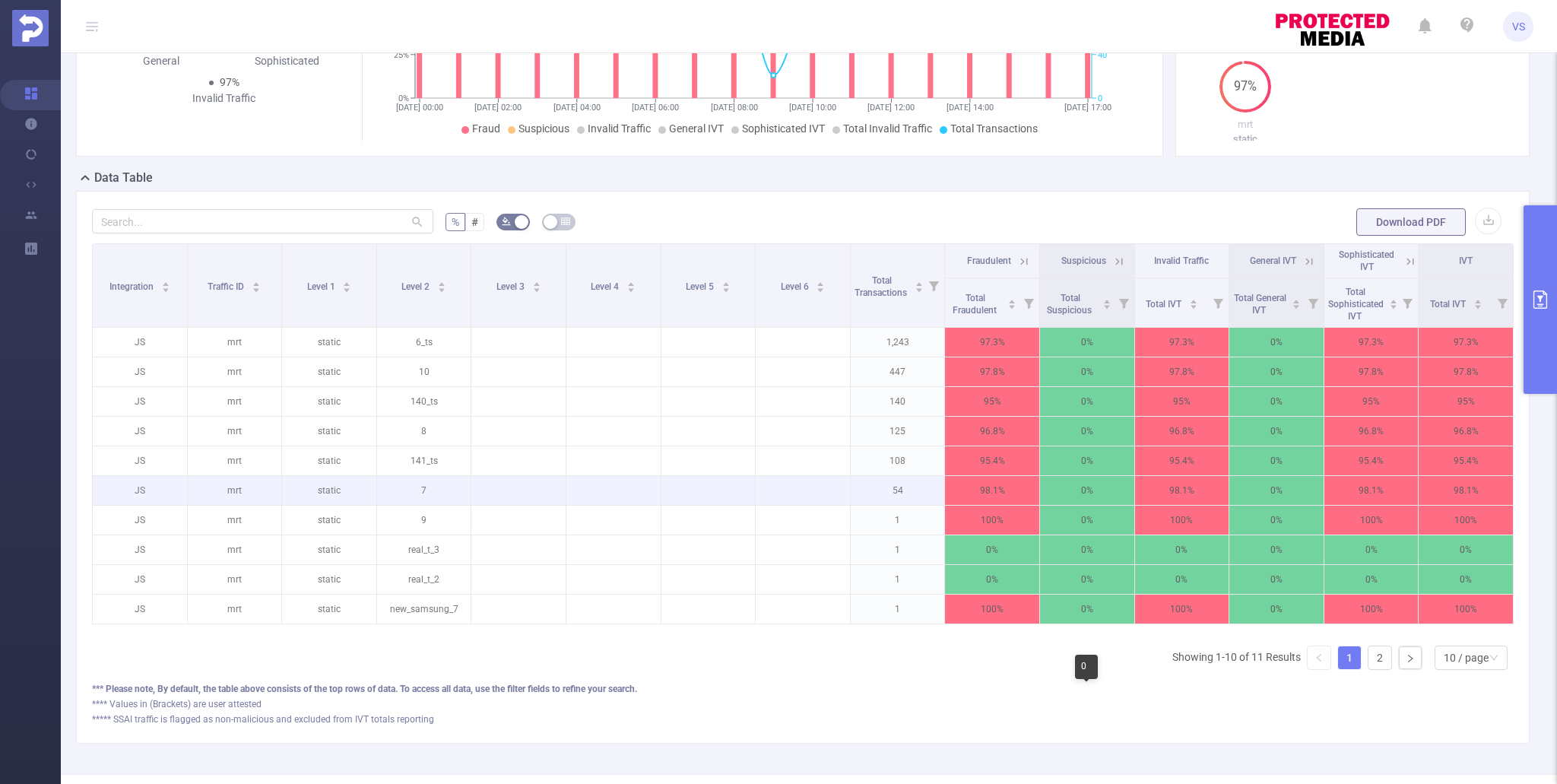
scroll to position [292, 0]
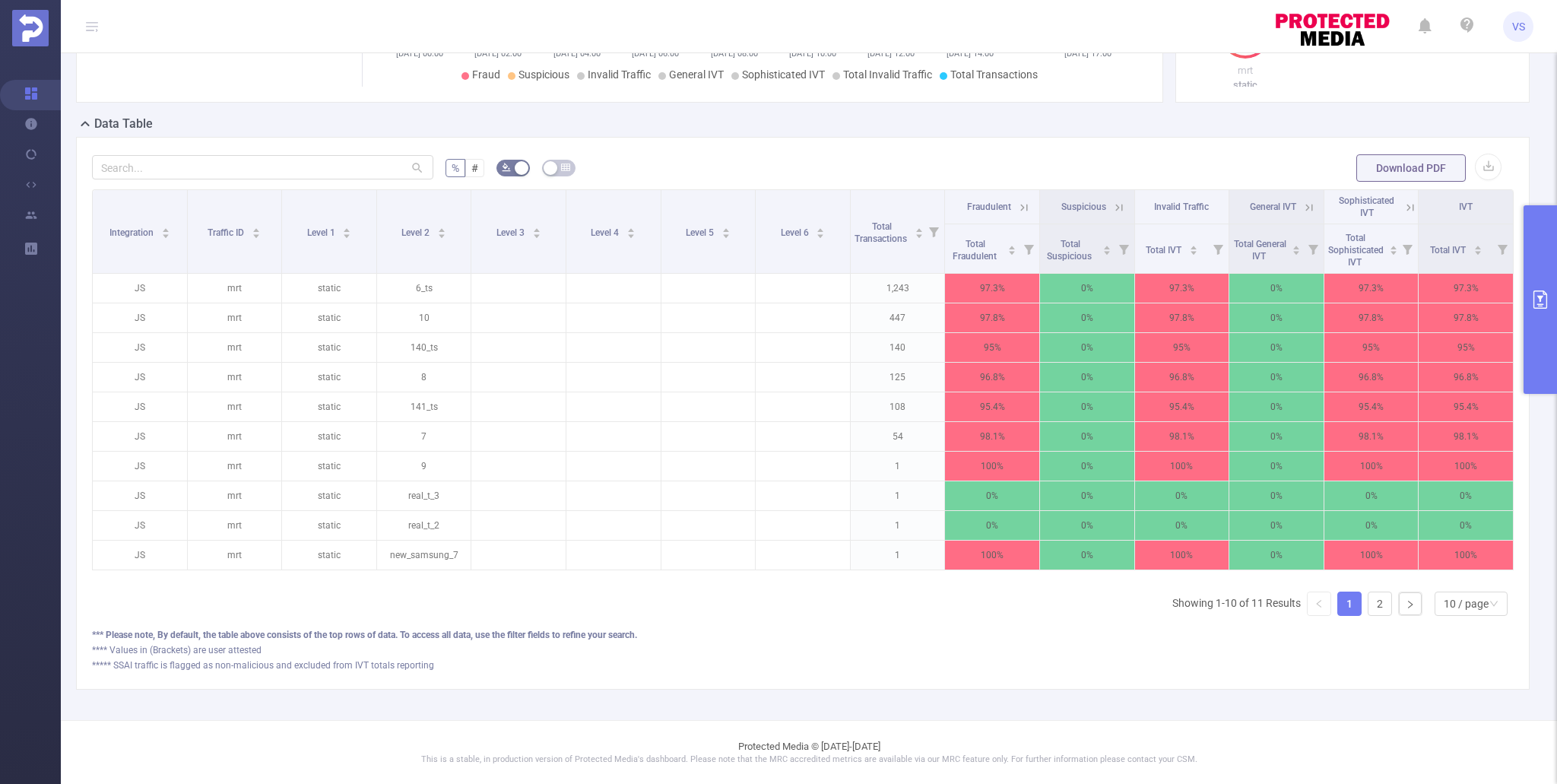
click at [1552, 292] on button "primary" at bounding box center [1541, 300] width 34 height 189
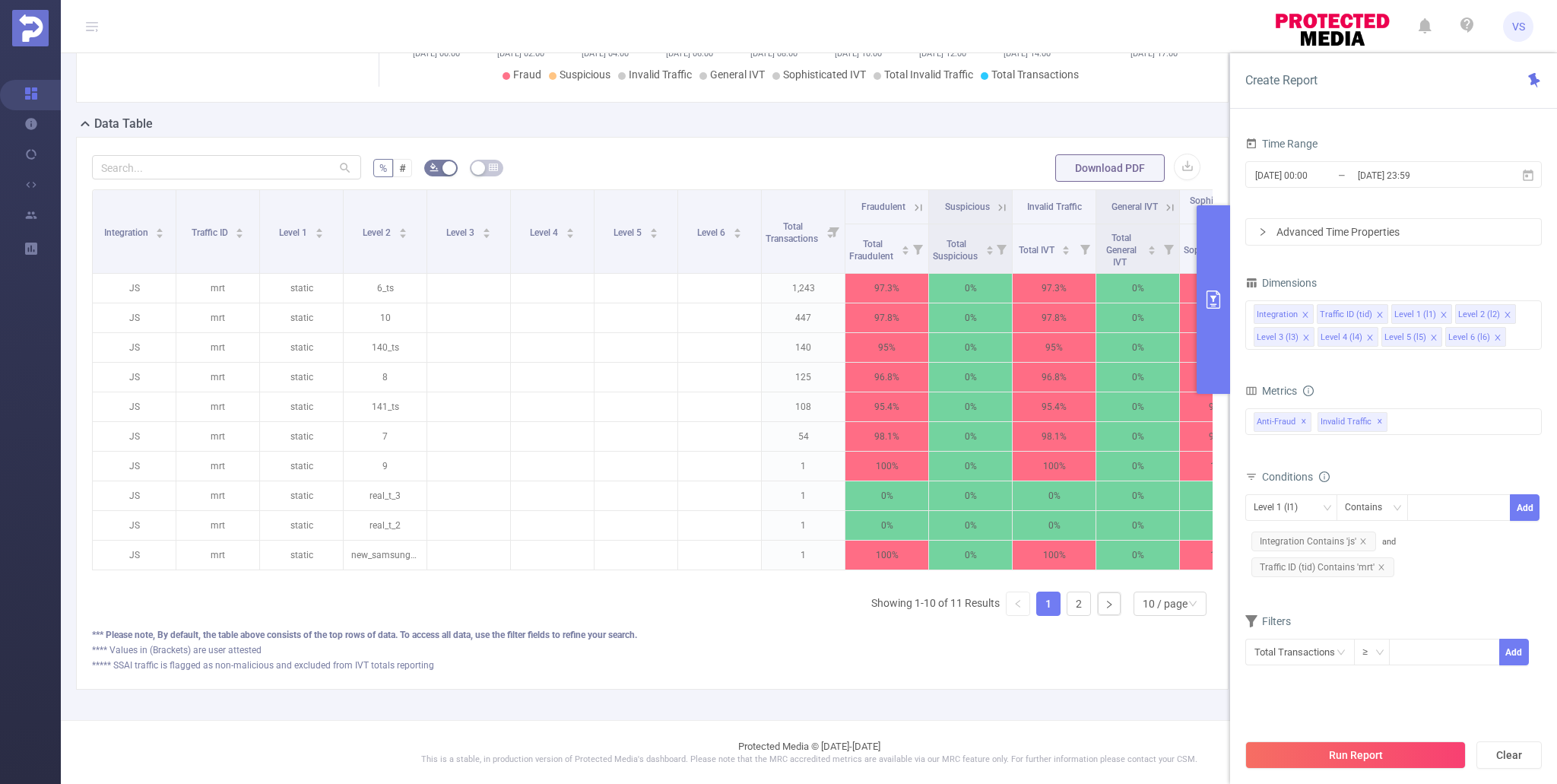
click at [1318, 751] on button "Run Report" at bounding box center [1356, 755] width 221 height 28
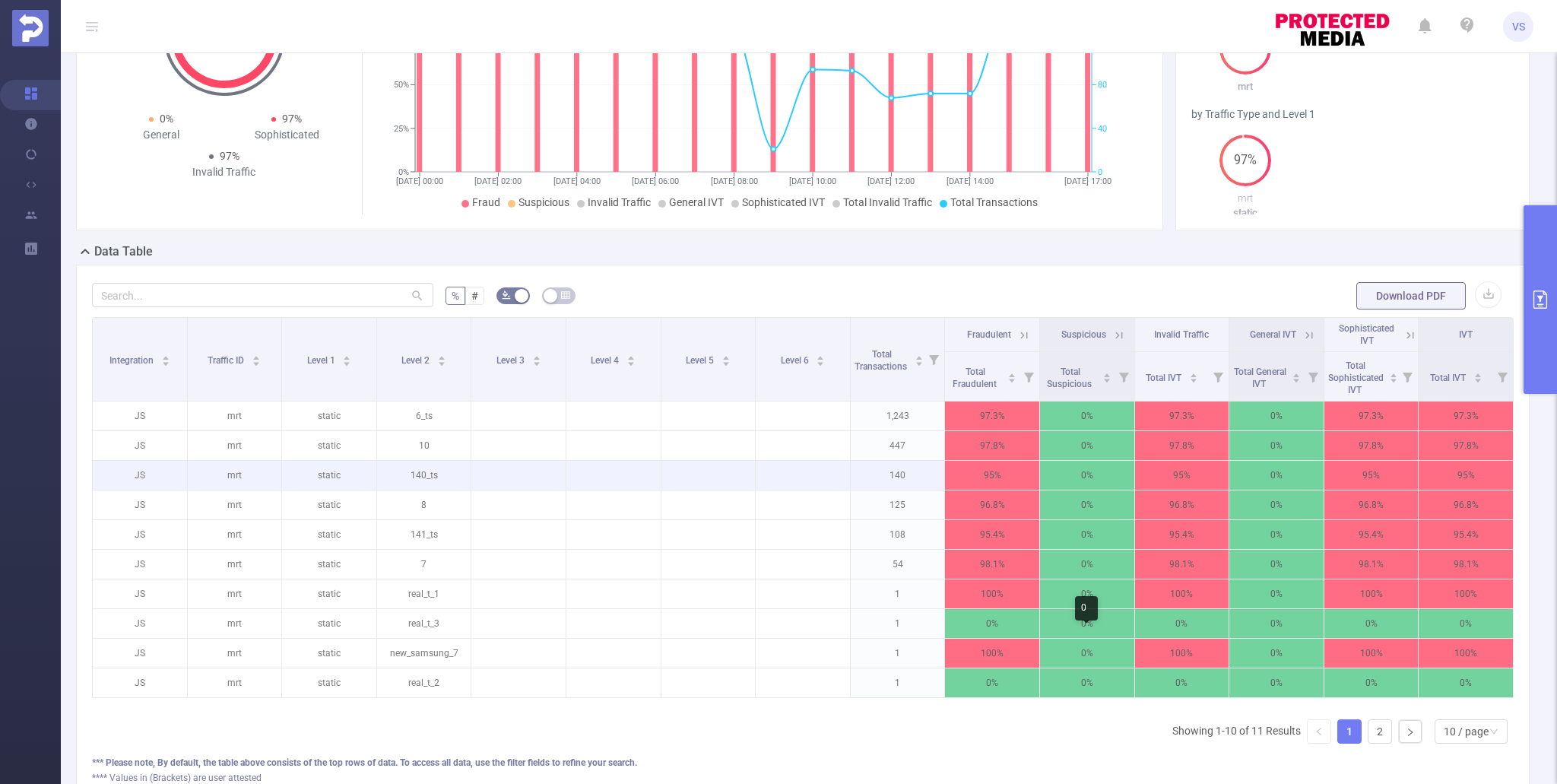
scroll to position [166, 0]
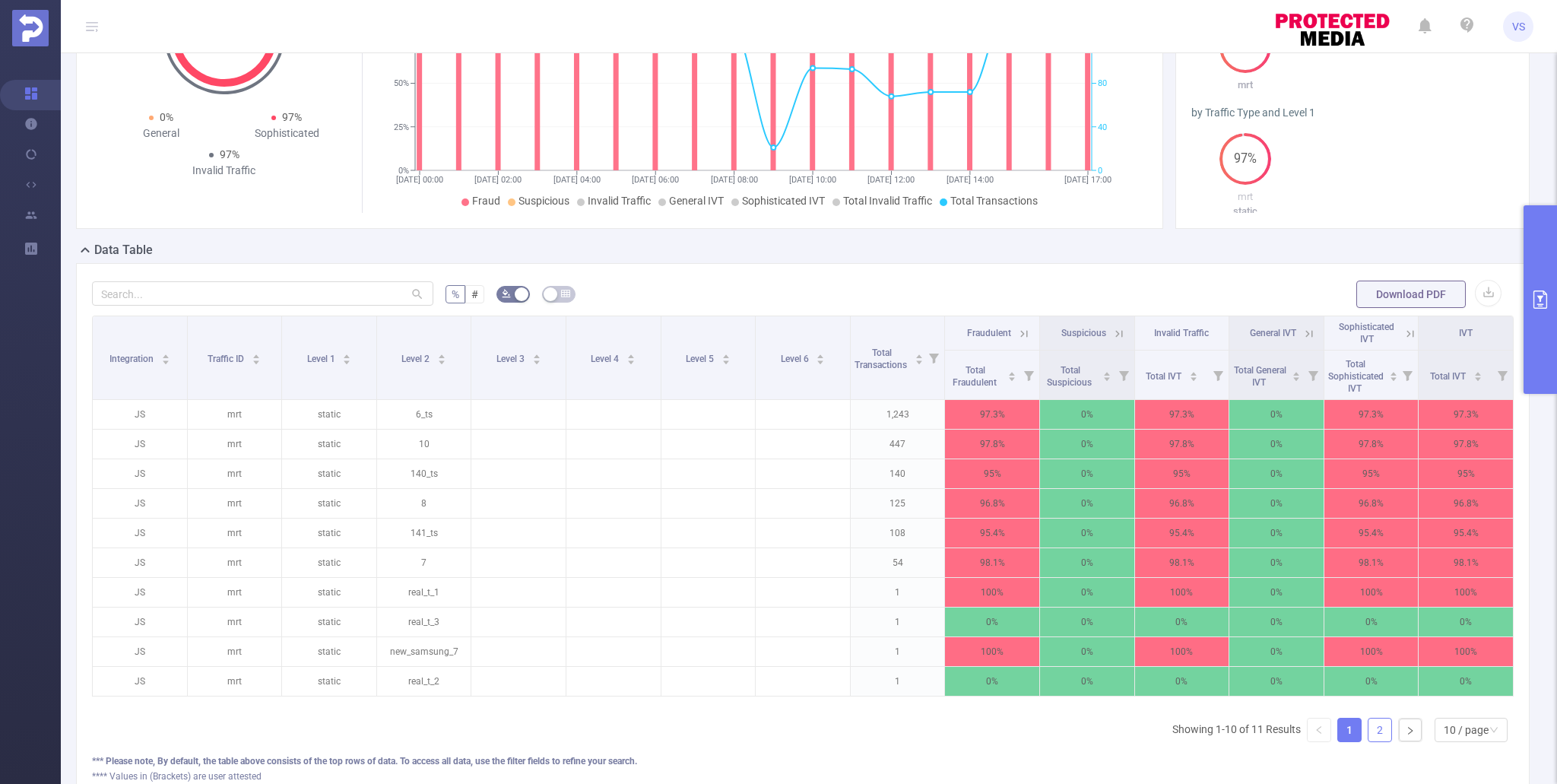
click at [1380, 731] on link "2" at bounding box center [1381, 730] width 23 height 23
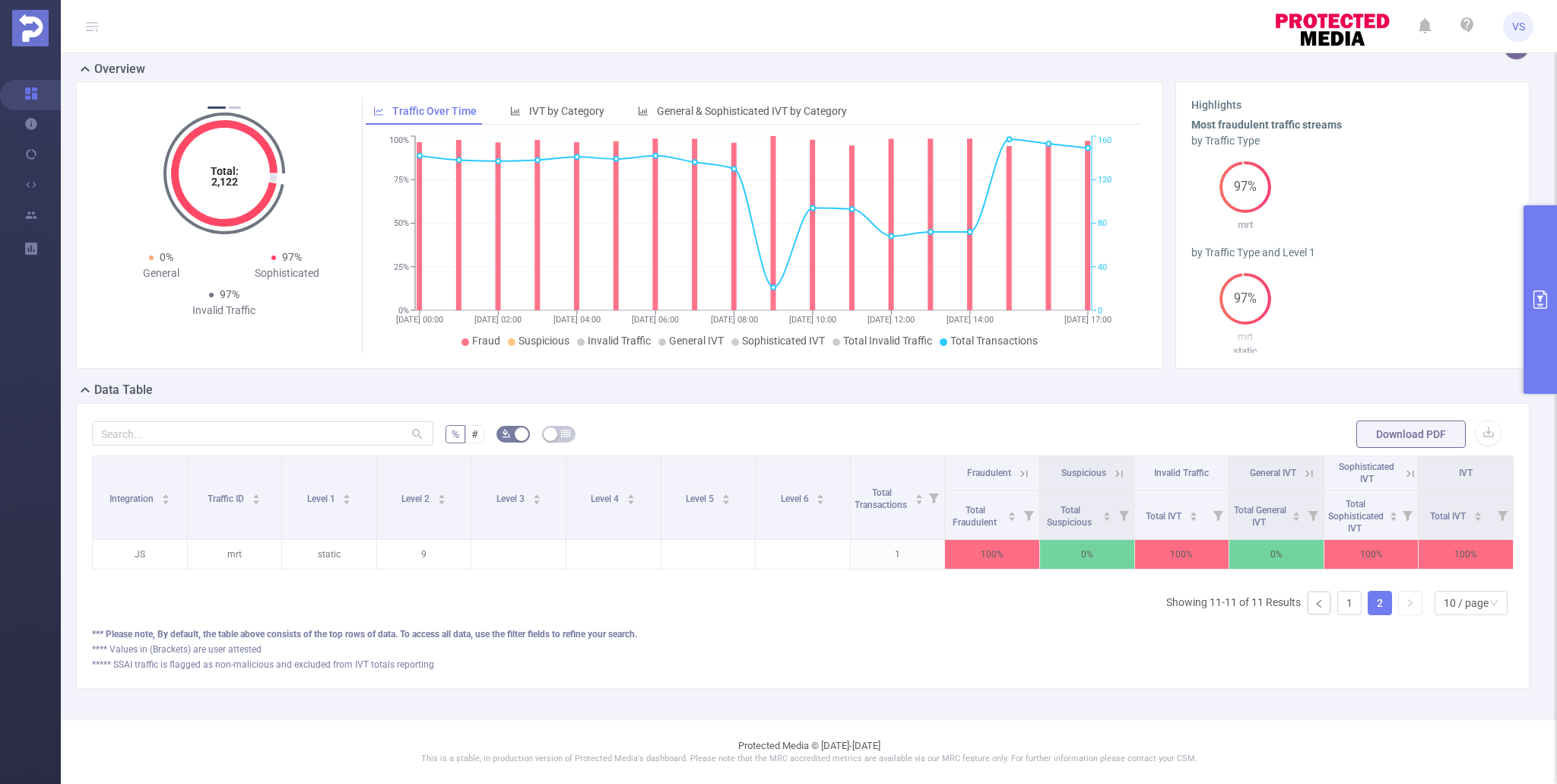
scroll to position [25, 0]
click at [1347, 595] on link "1" at bounding box center [1350, 603] width 23 height 23
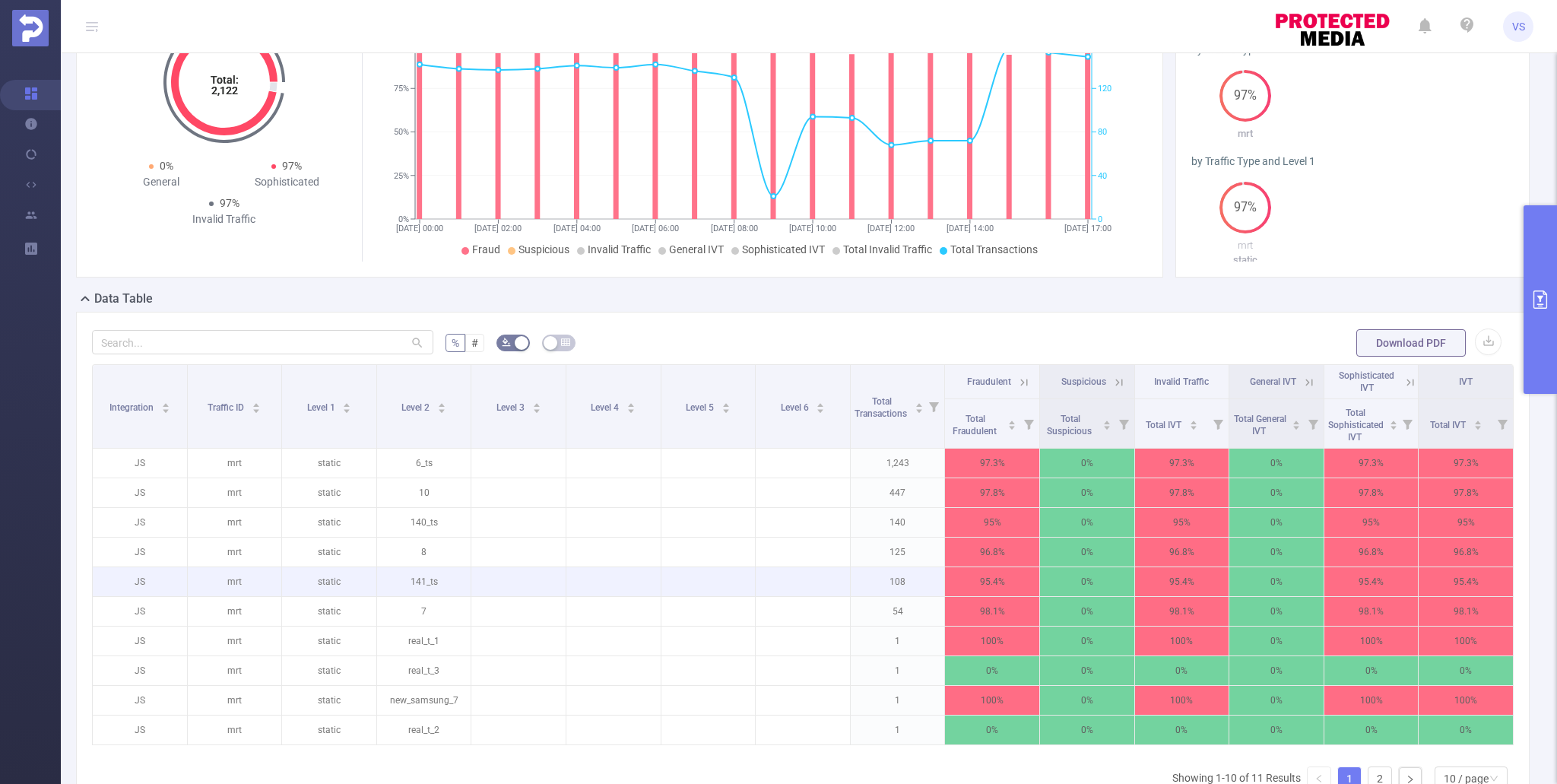
scroll to position [118, 0]
